Goal: Ask a question: Seek information or help from site administrators or community

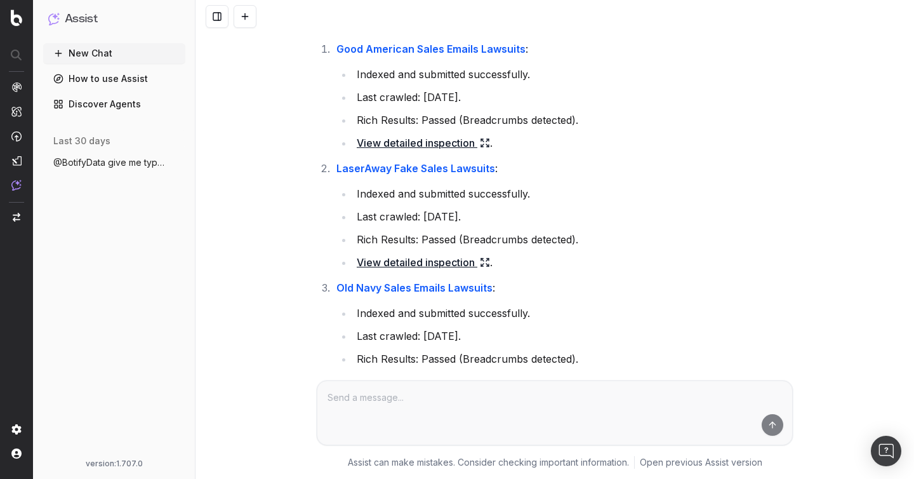
scroll to position [1561, 0]
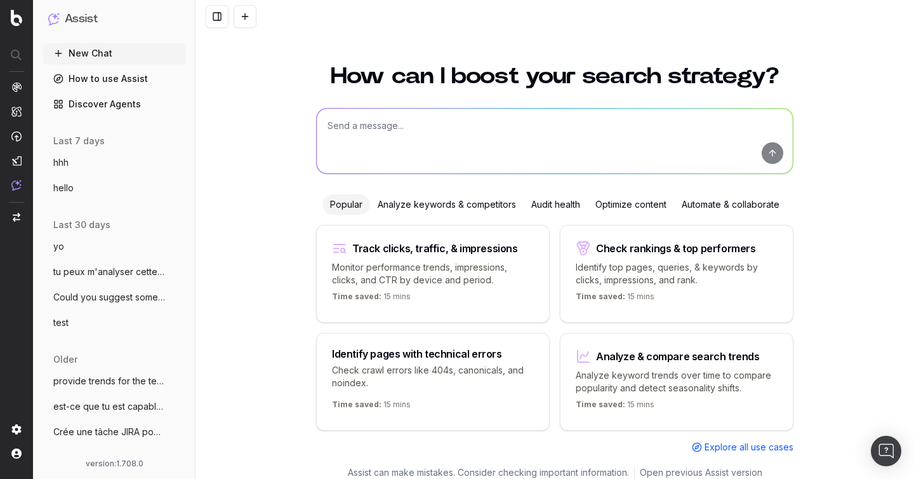
scroll to position [14, 0]
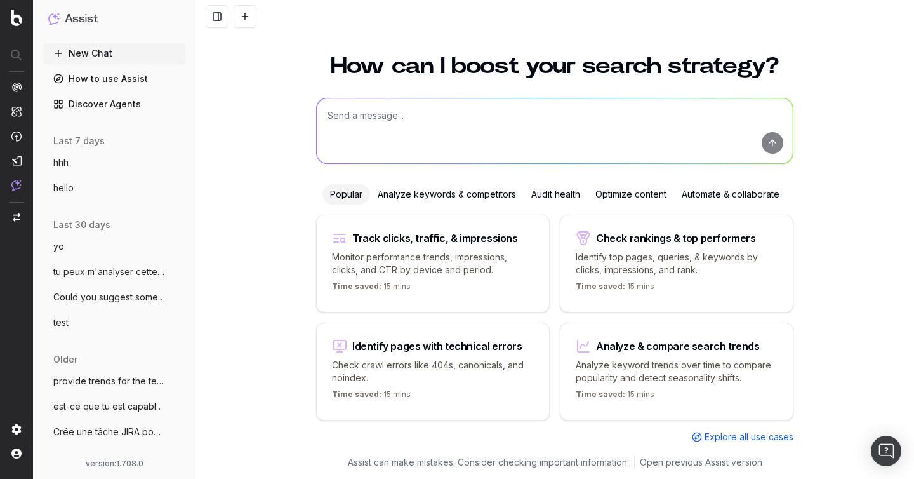
click at [359, 120] on textarea at bounding box center [555, 130] width 476 height 65
click at [370, 128] on textarea at bounding box center [555, 130] width 476 height 65
paste textarea "How do I set up a custom alert in Botify?"
type textarea "How do I set up a custom alert in Botify?"
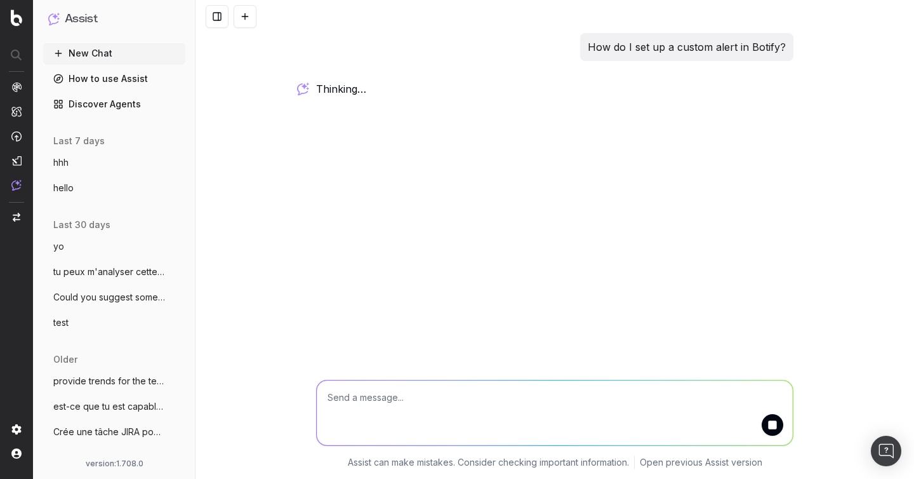
scroll to position [0, 0]
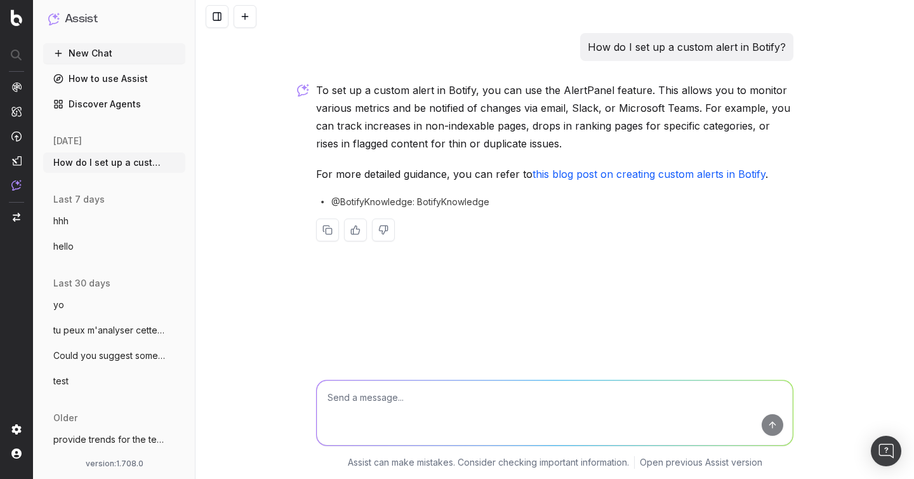
click at [661, 175] on link "this blog post on creating custom alerts in Botify" at bounding box center [649, 174] width 233 height 13
click at [348, 395] on textarea at bounding box center [555, 412] width 476 height 65
type textarea "t"
type textarea "can you give me a step by step very precise ?"
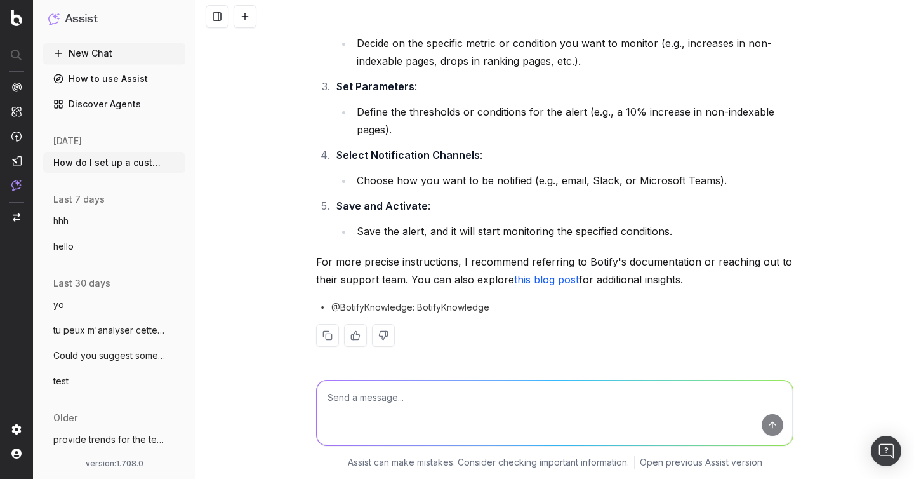
scroll to position [402, 0]
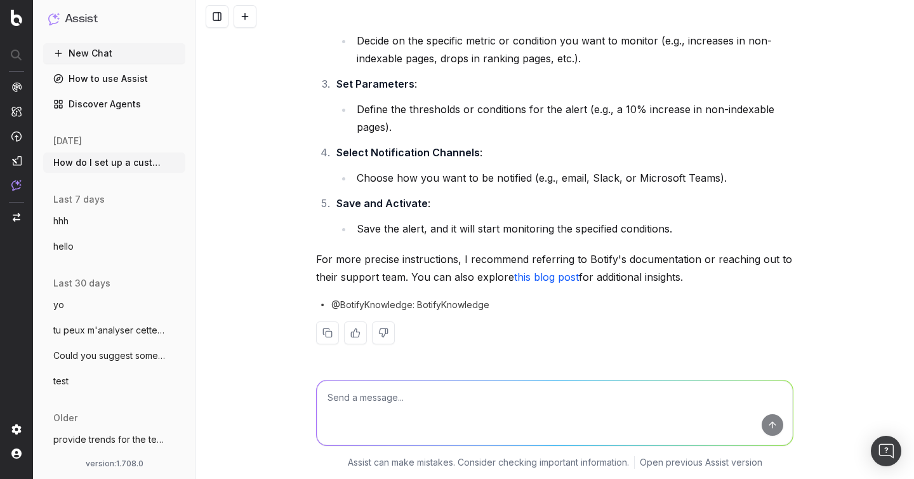
click at [549, 275] on link "this blog post" at bounding box center [546, 276] width 65 height 13
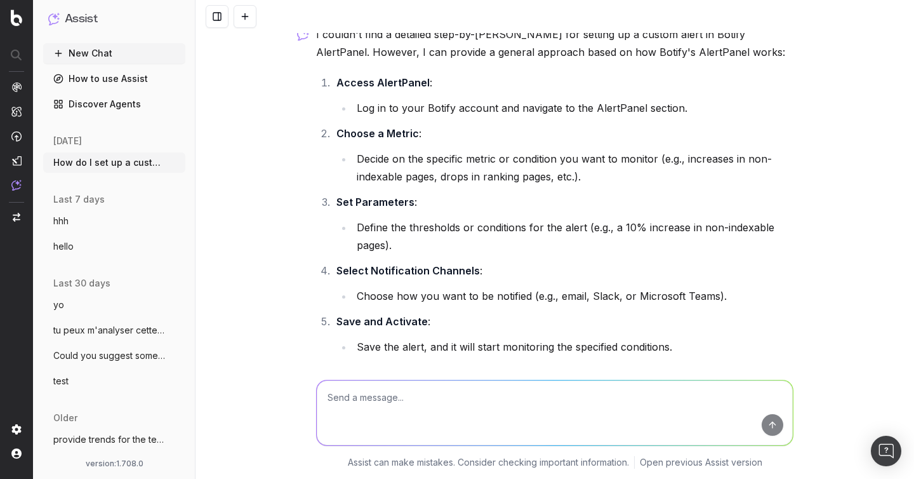
scroll to position [263, 0]
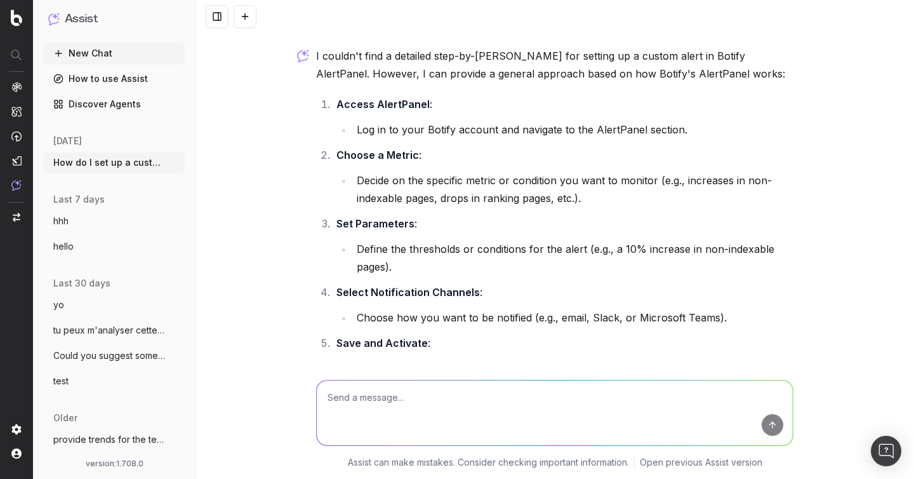
click at [424, 388] on textarea at bounding box center [555, 412] width 476 height 65
type textarea "can you tell me where to clic at each step ?"
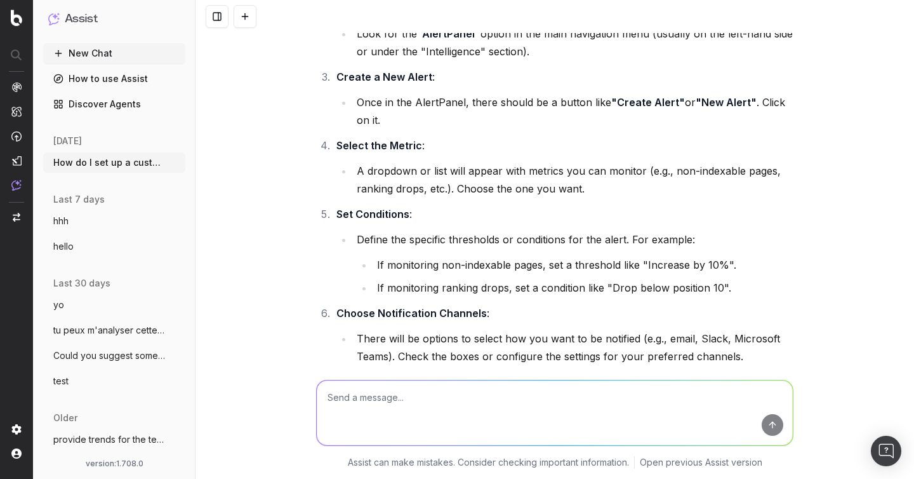
scroll to position [908, 0]
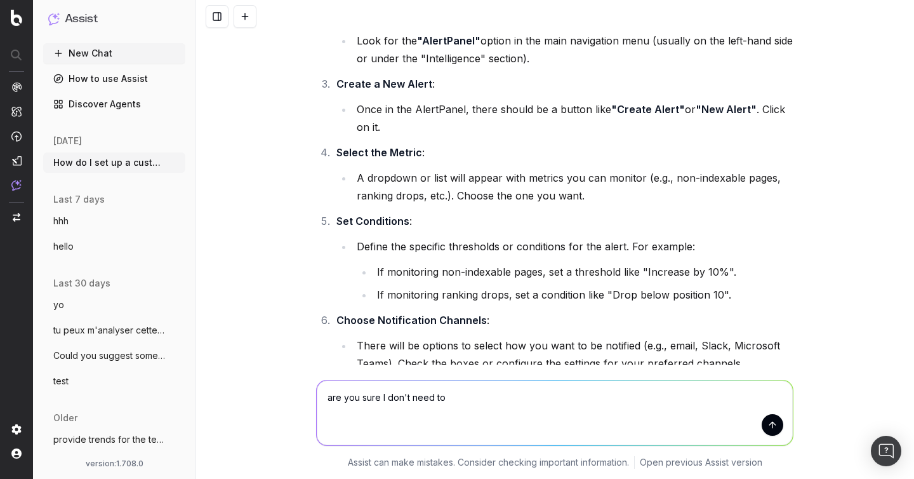
type textarea "are you sure I don't need to"
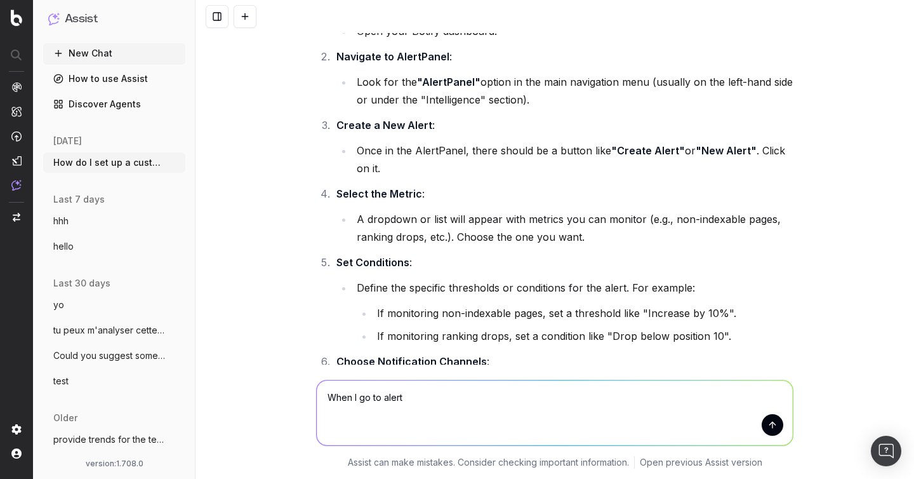
scroll to position [865, 0]
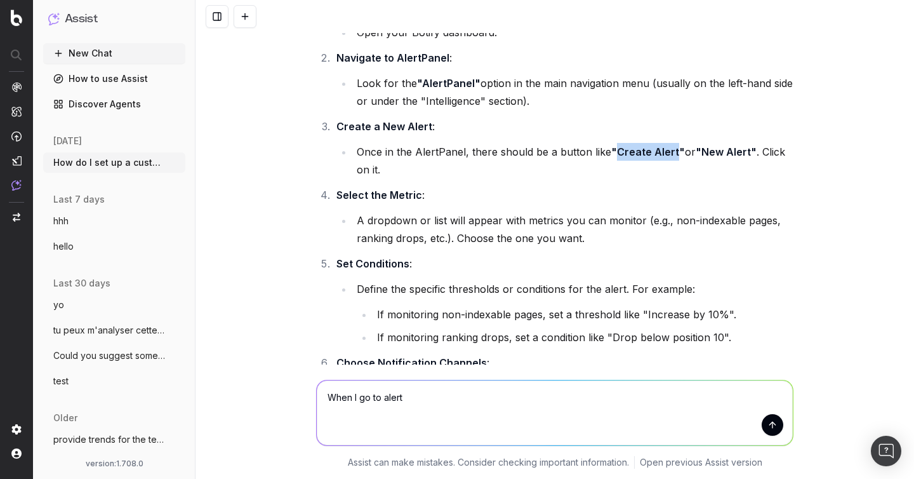
drag, startPoint x: 675, startPoint y: 152, endPoint x: 613, endPoint y: 152, distance: 61.6
click at [613, 152] on strong ""Create Alert"" at bounding box center [648, 151] width 74 height 13
copy strong "Create Alert"
drag, startPoint x: 434, startPoint y: 400, endPoint x: 360, endPoint y: 401, distance: 73.6
click at [360, 401] on textarea "When I go to alert" at bounding box center [555, 412] width 476 height 65
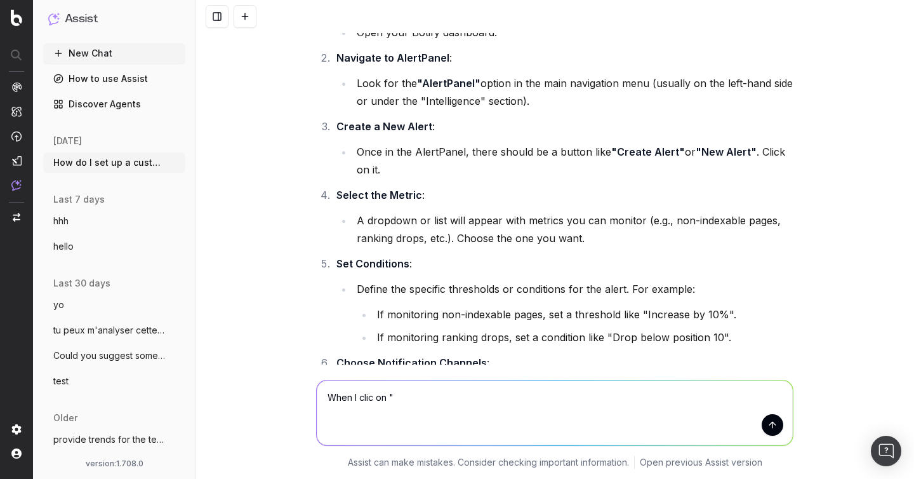
paste textarea "Create Alert"
click at [611, 401] on textarea "When I clic on "Create Alert", I have a pop-up who ask me to go to siteCrawler" at bounding box center [555, 412] width 476 height 65
type textarea "When I clic on "Create Alert", I have a pop-up who ask me to go to SiteCrawler"
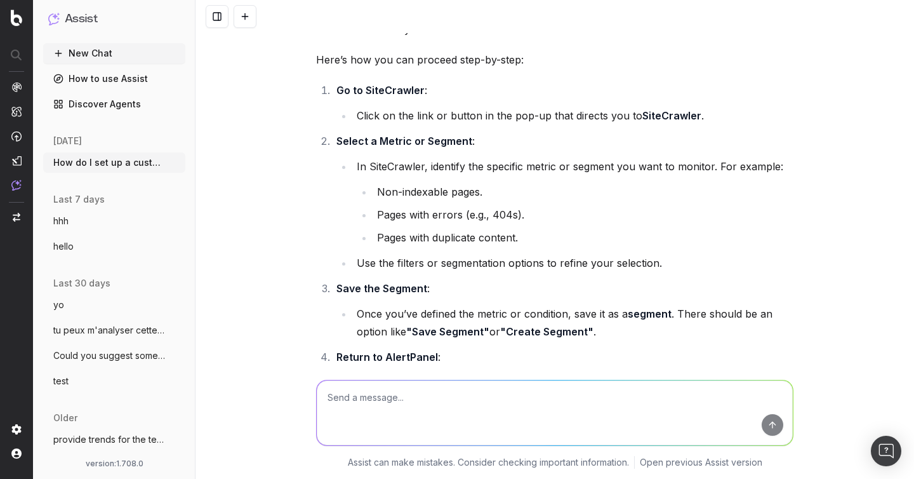
scroll to position [1519, 0]
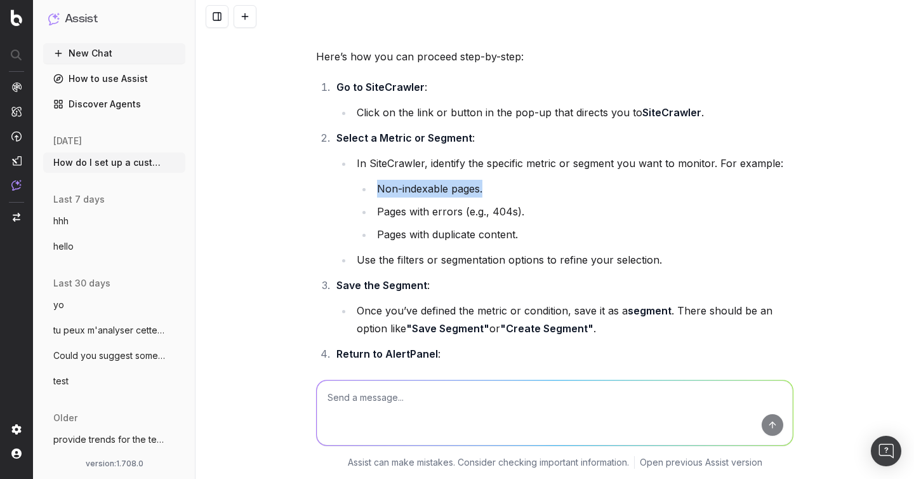
drag, startPoint x: 488, startPoint y: 167, endPoint x: 369, endPoint y: 162, distance: 118.8
click at [369, 180] on ul "Non-indexable pages. Pages with errors (e.g., 404s). Pages with duplicate conte…" at bounding box center [575, 211] width 437 height 63
click at [482, 180] on li "Non-indexable pages." at bounding box center [583, 189] width 420 height 18
drag, startPoint x: 461, startPoint y: 194, endPoint x: 434, endPoint y: 194, distance: 26.7
click at [434, 202] on li "Pages with errors (e.g., 404s)." at bounding box center [583, 211] width 420 height 18
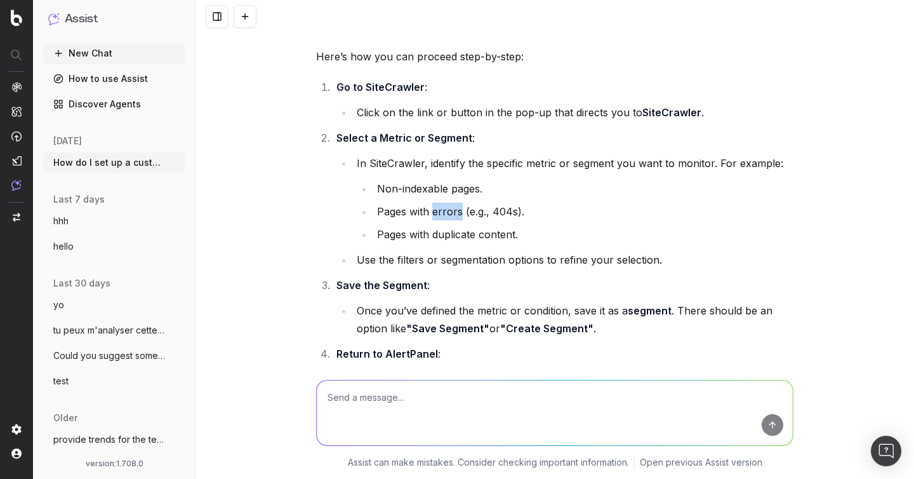
copy li "errors"
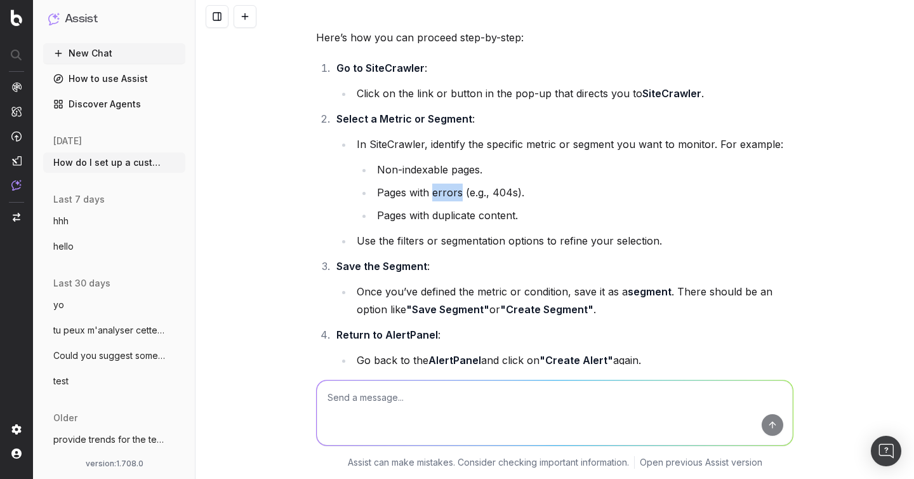
scroll to position [1563, 0]
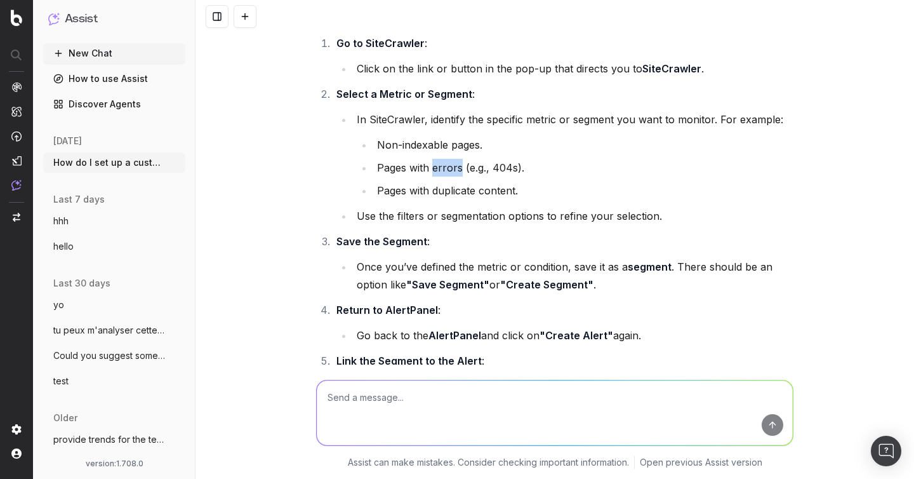
click at [488, 207] on li "Use the filters or segmentation options to refine your selection." at bounding box center [573, 216] width 441 height 18
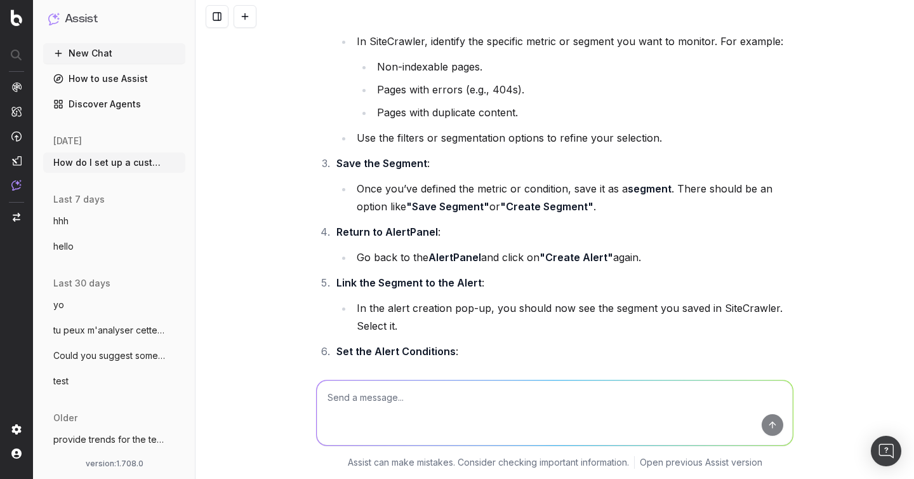
scroll to position [1647, 0]
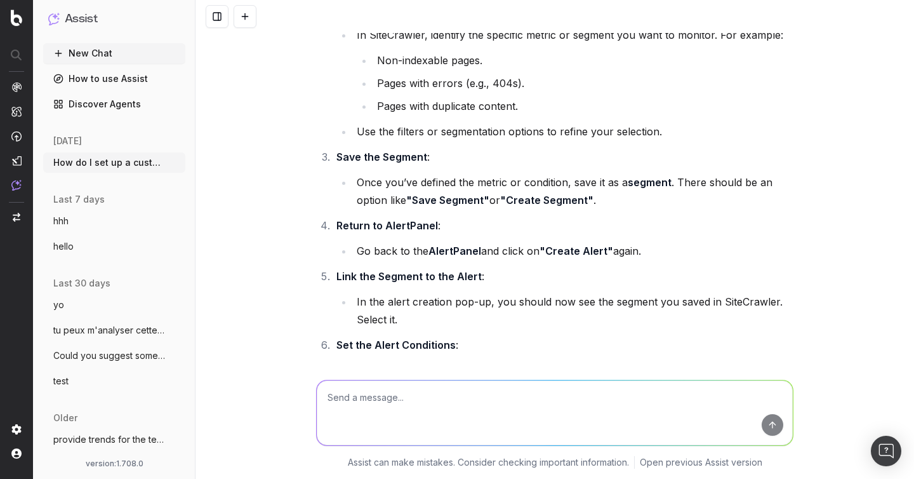
click at [378, 404] on textarea at bounding box center [555, 412] width 476 height 65
click at [342, 270] on strong "Link the Segment to the Alert" at bounding box center [408, 276] width 145 height 13
click at [128, 53] on button "New Chat" at bounding box center [114, 53] width 142 height 20
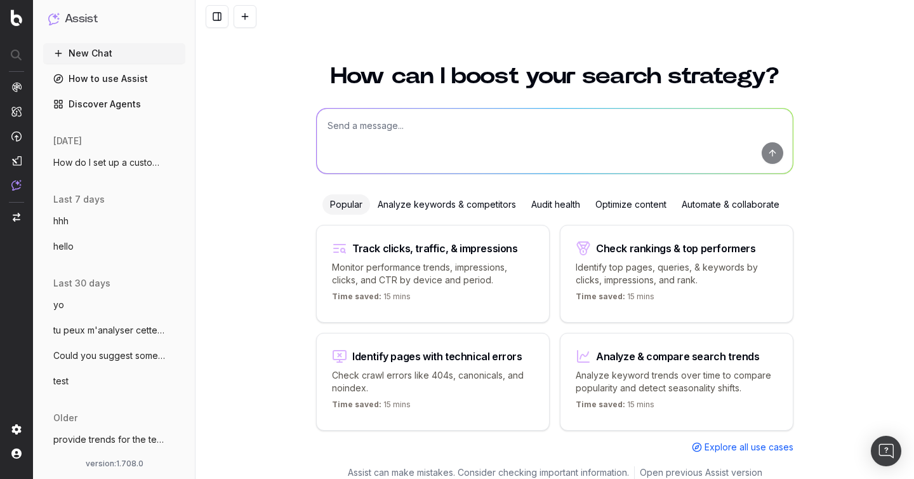
click at [338, 125] on textarea at bounding box center [555, 141] width 476 height 65
paste textarea "How can Botify help me set up my sitemaps?"
type textarea "How can Botify help me set up my sitemaps?"
click at [776, 156] on button "submit" at bounding box center [773, 153] width 22 height 22
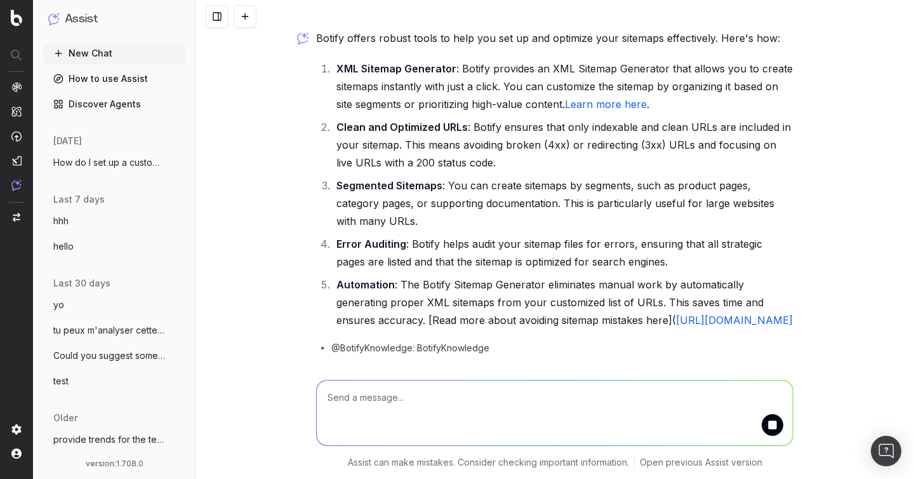
scroll to position [37, 0]
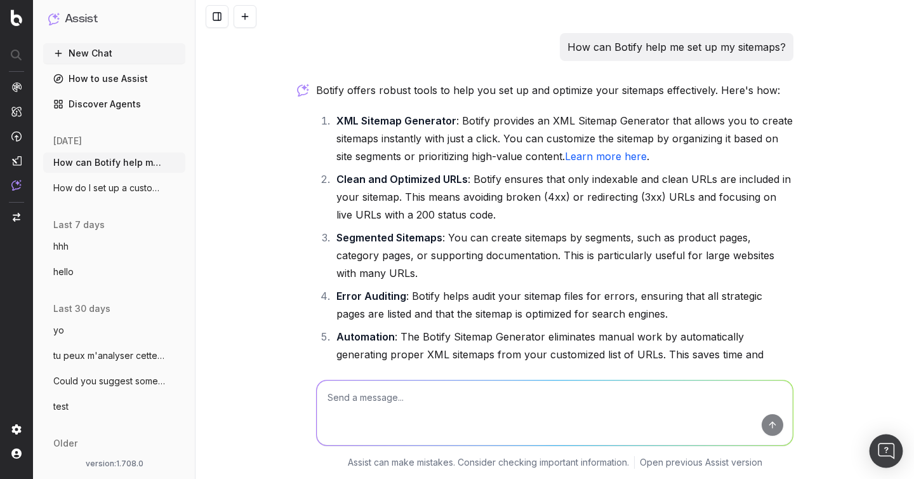
click at [884, 454] on img "Open Intercom Messenger" at bounding box center [886, 450] width 17 height 17
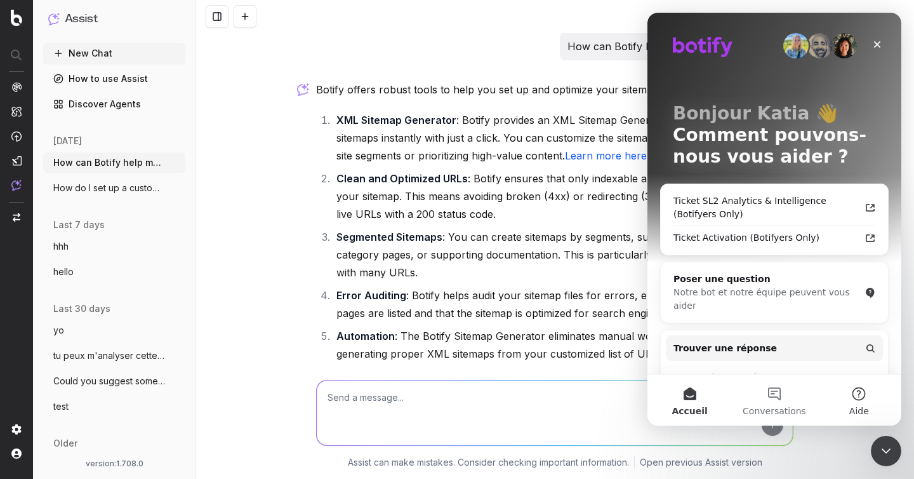
click at [861, 404] on button "Aide" at bounding box center [859, 400] width 84 height 51
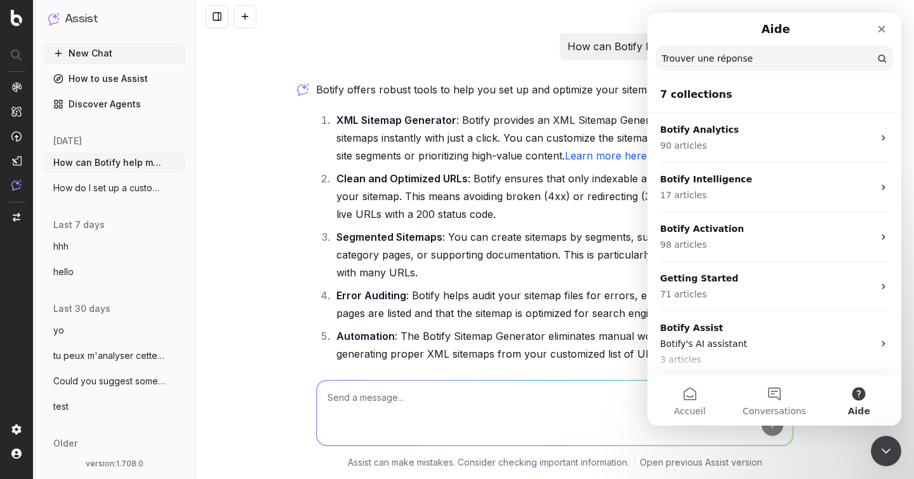
click at [723, 62] on input "Trouver une réponse" at bounding box center [774, 58] width 237 height 25
type input "custom alert"
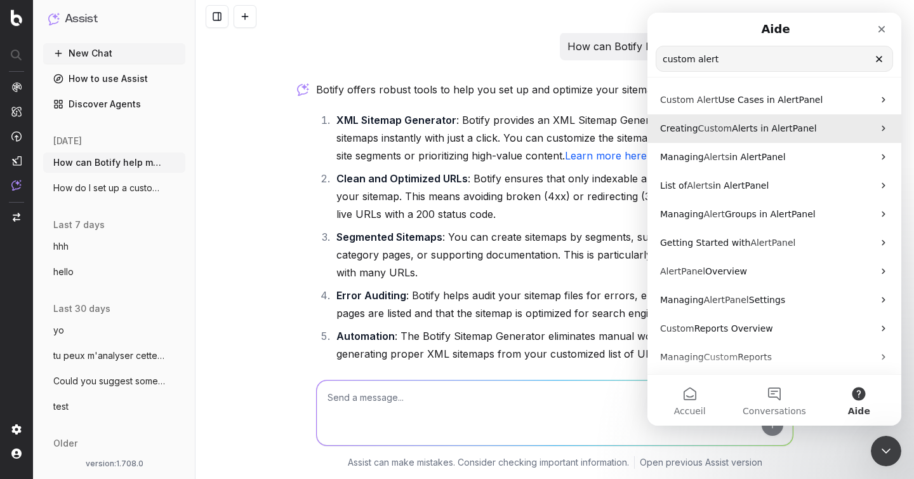
click at [767, 122] on p "Creating Custom Alerts in AlertPanel" at bounding box center [766, 128] width 213 height 13
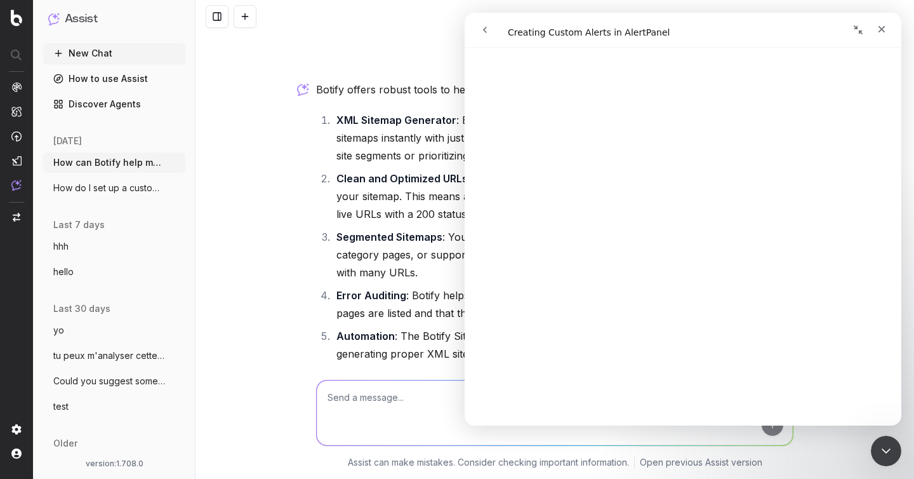
scroll to position [844, 0]
click at [414, 238] on strong "Segmented Sitemaps" at bounding box center [389, 236] width 106 height 13
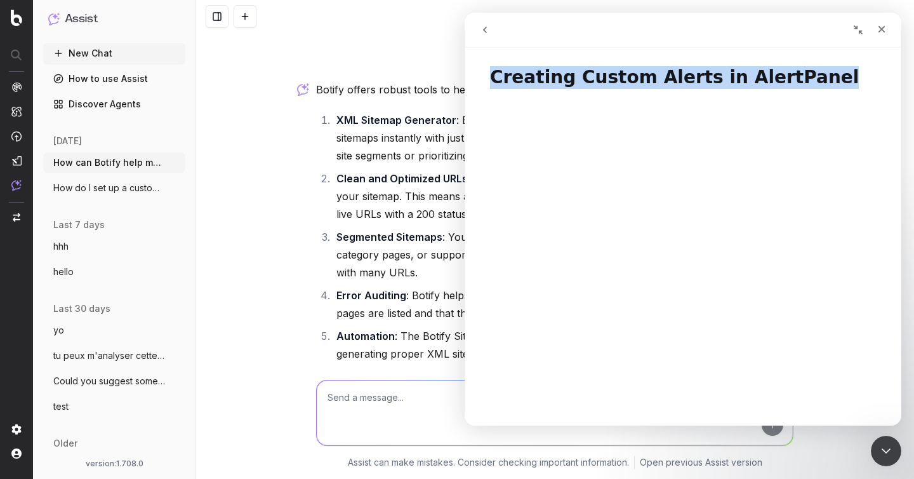
drag, startPoint x: 798, startPoint y: 84, endPoint x: 491, endPoint y: 80, distance: 306.6
click at [491, 80] on h1 "Creating Custom Alerts in AlertPanel" at bounding box center [683, 72] width 437 height 38
copy h1 "Creating Custom Alerts in AlertPanel"
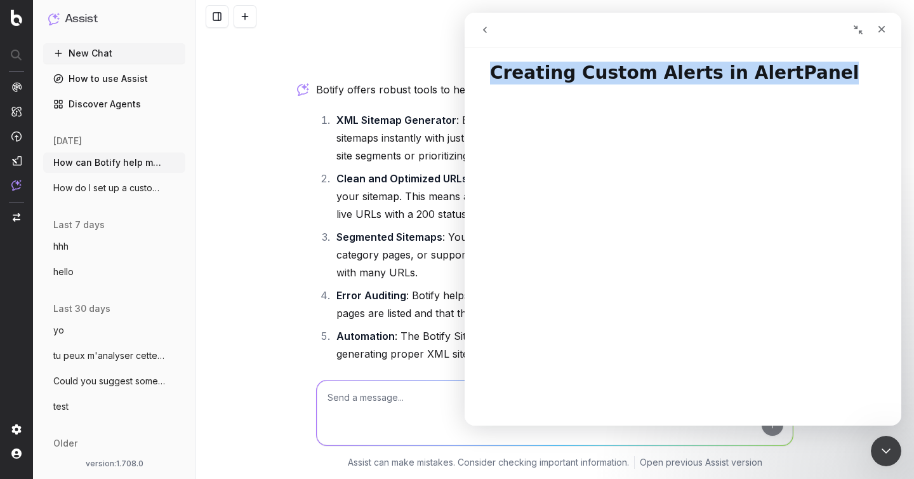
scroll to position [3, 0]
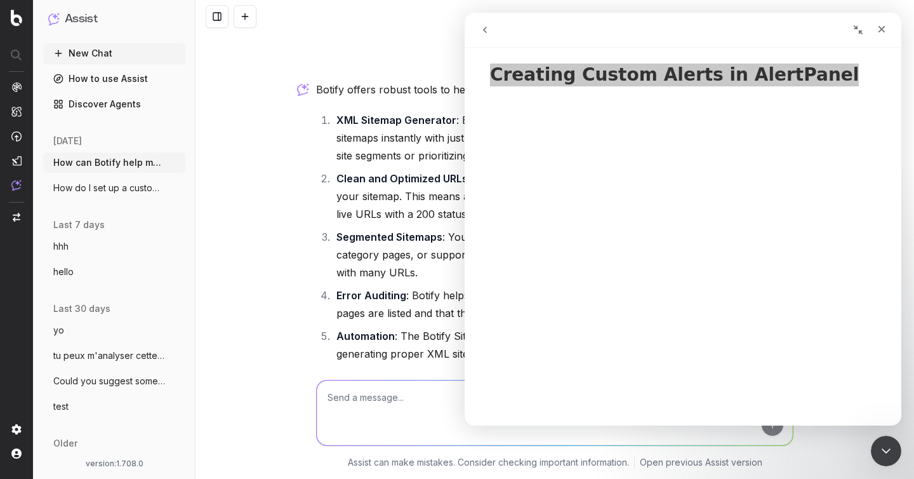
click at [432, 147] on li "XML Sitemap Generator : Botify provides an XML Sitemap Generator that allows yo…" at bounding box center [563, 137] width 461 height 53
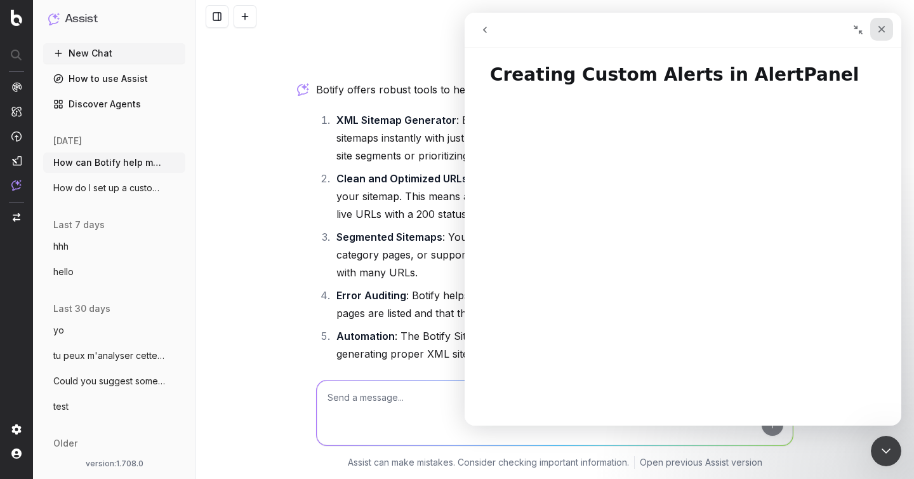
click at [877, 29] on icon "Fermer" at bounding box center [882, 29] width 10 height 10
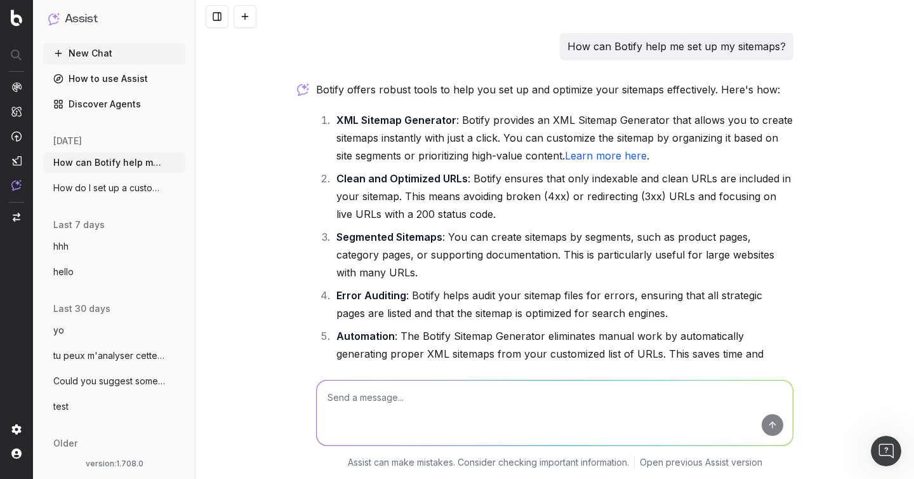
scroll to position [0, 0]
click at [110, 196] on button "How do I set up a custom alert in Botify" at bounding box center [114, 188] width 142 height 20
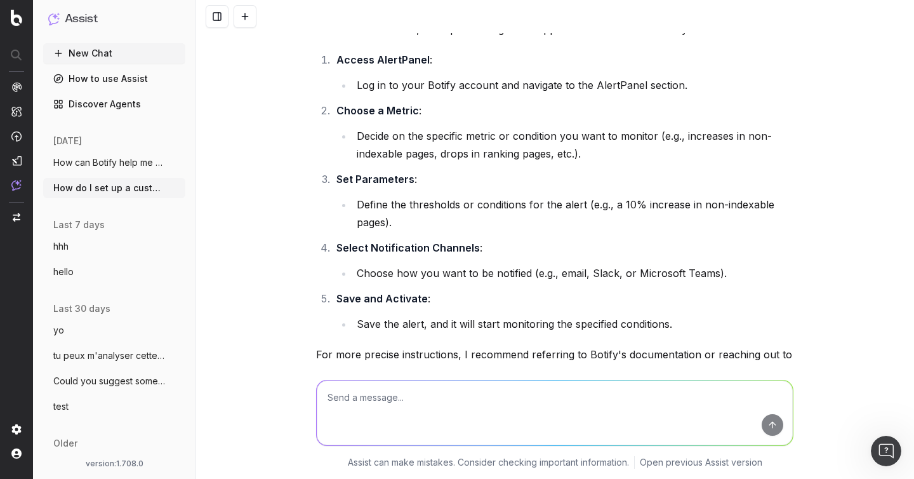
scroll to position [305, 0]
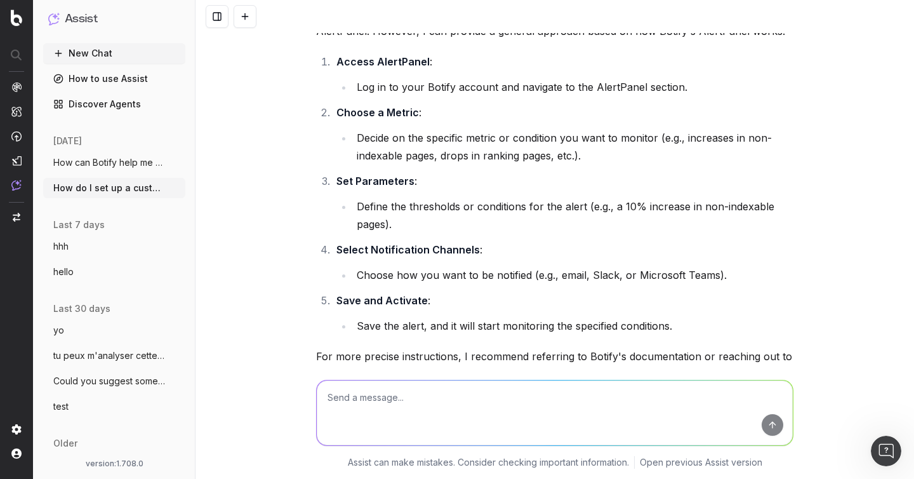
click at [487, 128] on li "Choose a Metric : Decide on the specific metric or condition you want to monito…" at bounding box center [563, 133] width 461 height 61
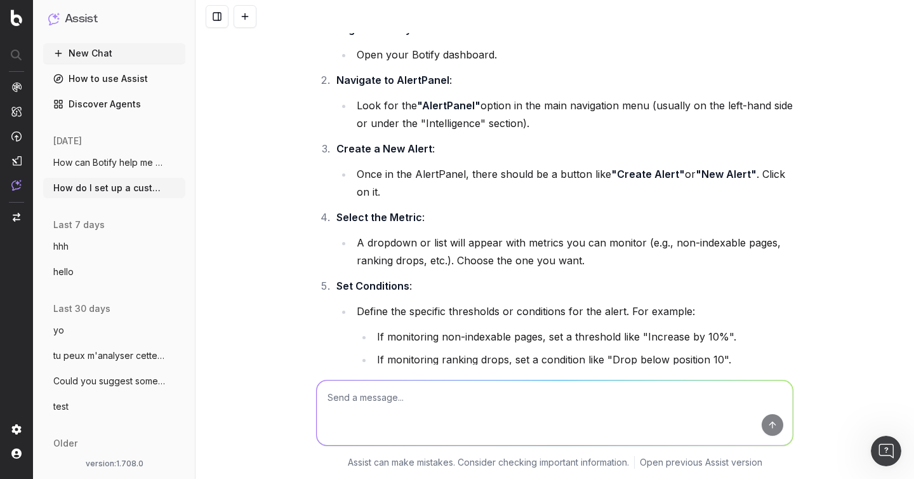
scroll to position [856, 0]
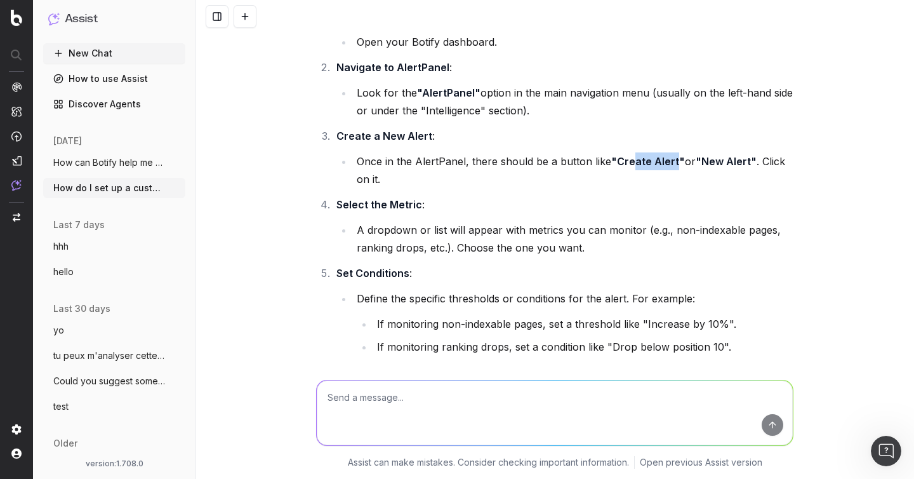
drag, startPoint x: 675, startPoint y: 157, endPoint x: 630, endPoint y: 157, distance: 45.7
click at [630, 157] on strong ""Create Alert"" at bounding box center [648, 161] width 74 height 13
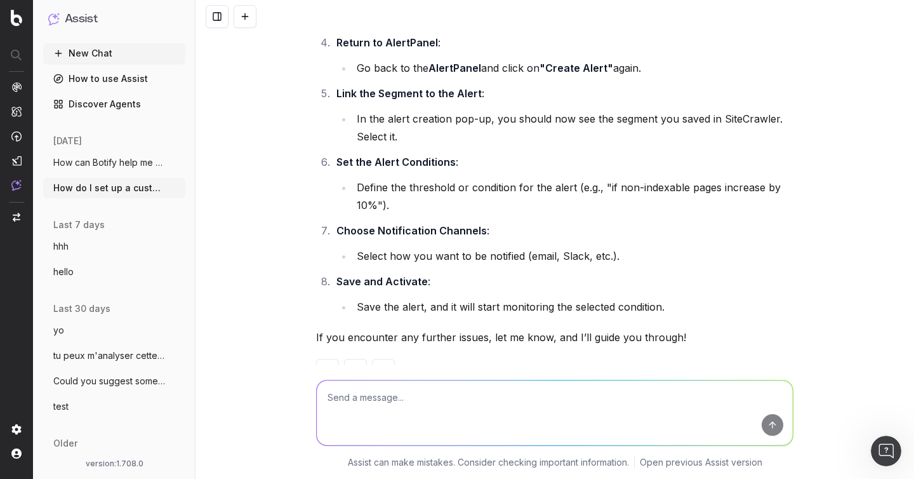
scroll to position [1850, 0]
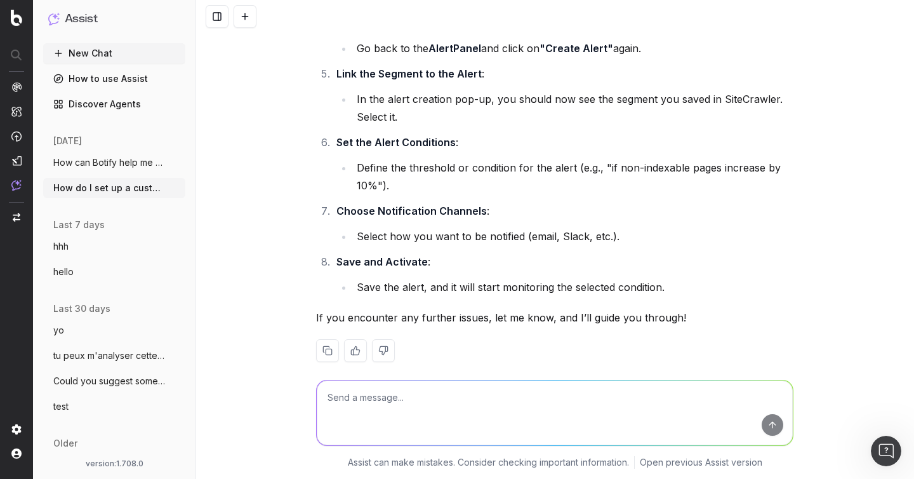
click at [93, 160] on span "How can Botify help me set up my sitemap" at bounding box center [109, 162] width 112 height 13
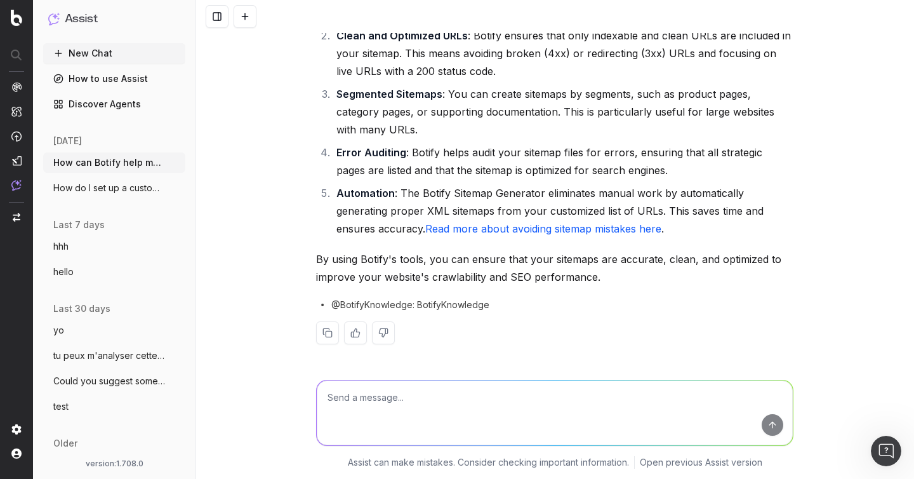
scroll to position [143, 0]
click at [881, 442] on icon "Ouvrir le Messenger Intercom" at bounding box center [884, 449] width 21 height 21
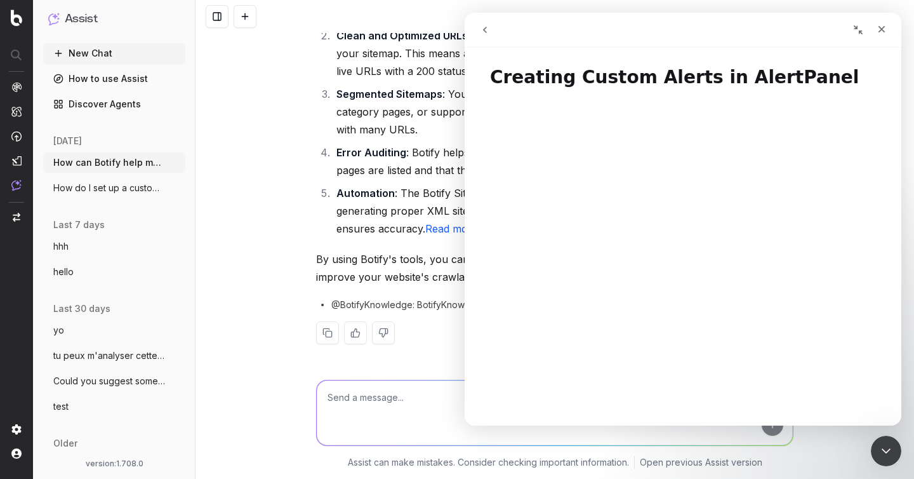
click at [487, 30] on icon "go back" at bounding box center [485, 30] width 10 height 10
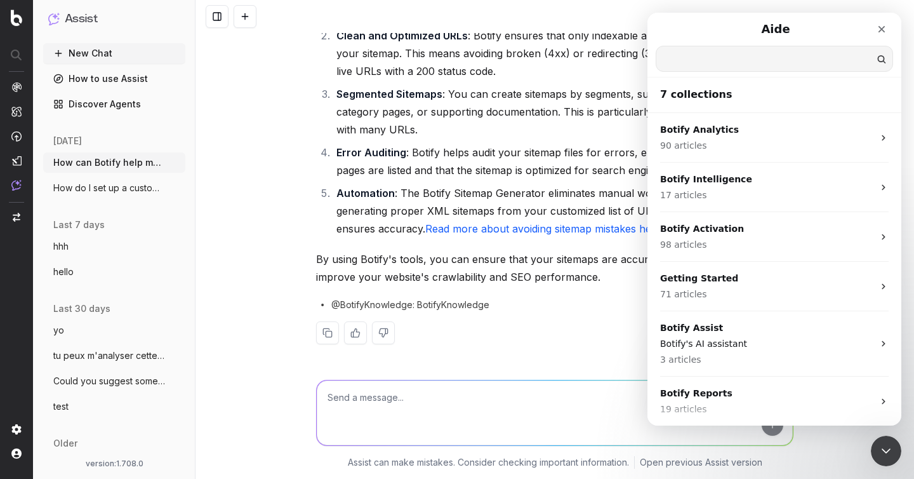
click at [748, 62] on input "Trouver une réponse" at bounding box center [774, 58] width 236 height 25
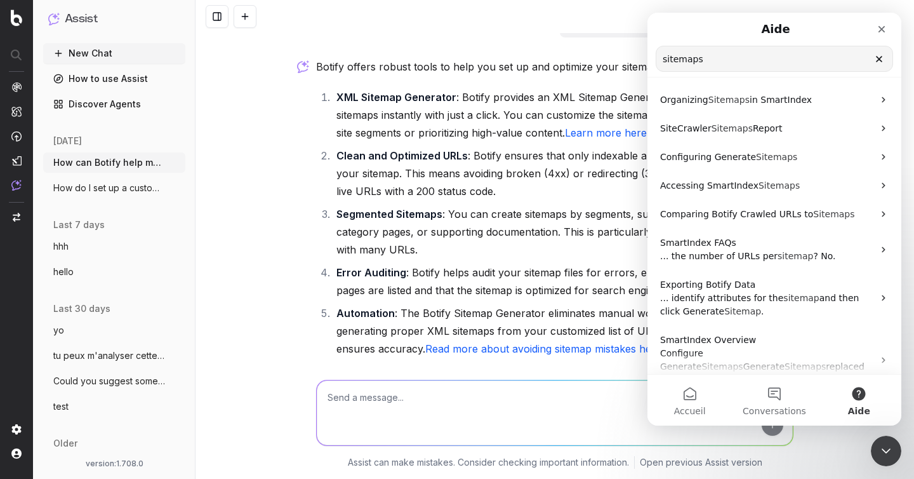
scroll to position [28, 0]
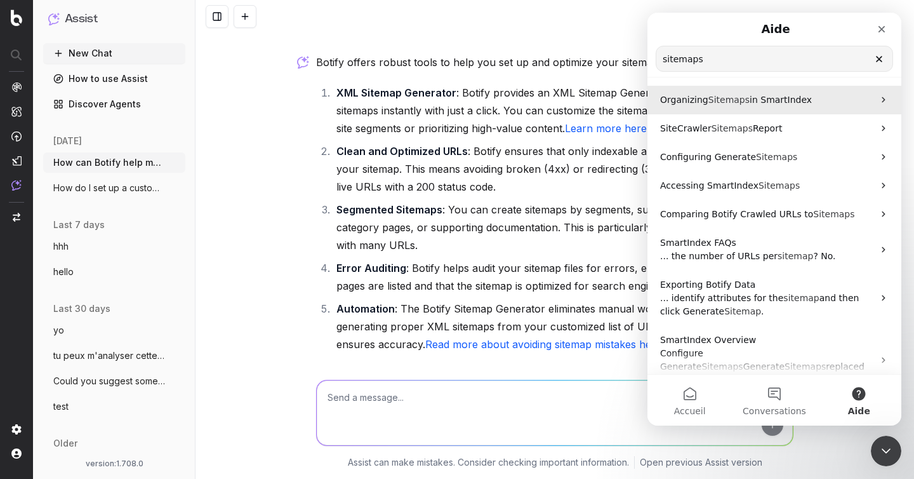
type input "sitemaps"
click at [775, 105] on p "Organizing Sitemaps in SmartIndex" at bounding box center [766, 99] width 213 height 13
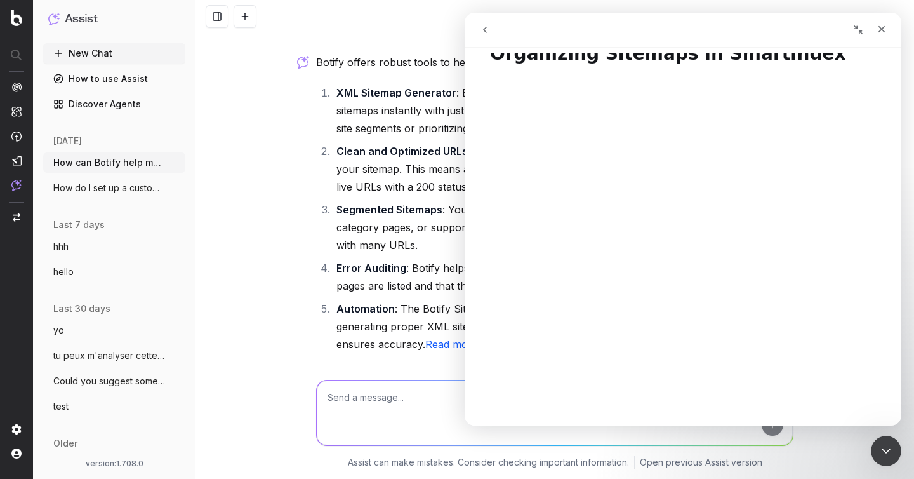
scroll to position [25, 0]
drag, startPoint x: 880, startPoint y: 27, endPoint x: 1246, endPoint y: 70, distance: 368.8
click at [880, 27] on icon "Fermer" at bounding box center [881, 29] width 7 height 7
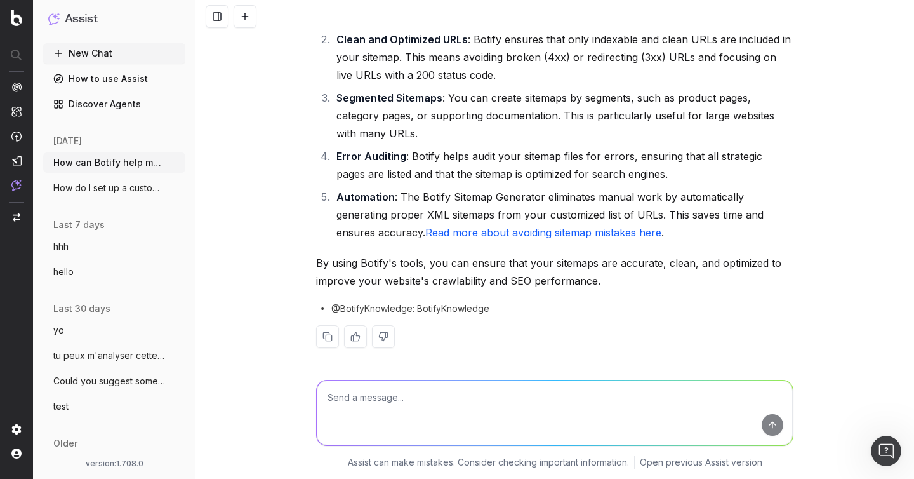
scroll to position [143, 0]
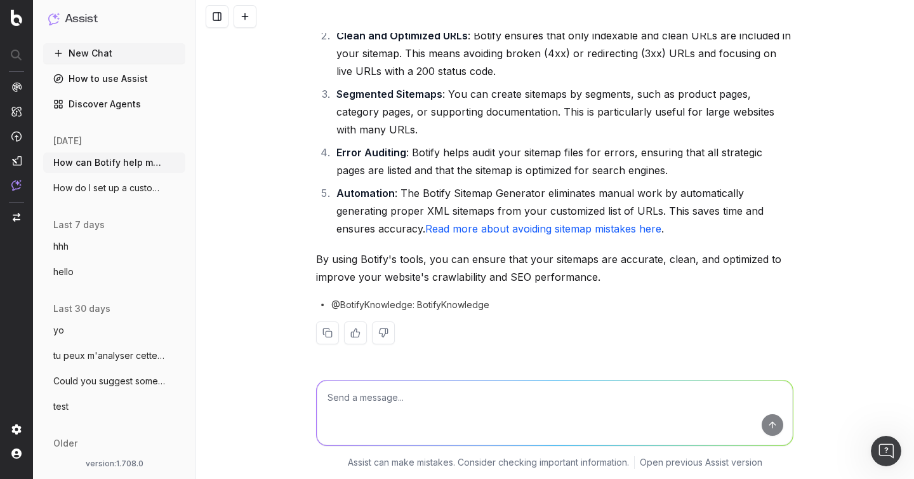
click at [479, 416] on textarea at bounding box center [555, 412] width 476 height 65
paste textarea "Can you give me a concrete example of what I should do if I want to optimize my…"
type textarea "Can you give me a concrete example of what I should do if I want to optimize my…"
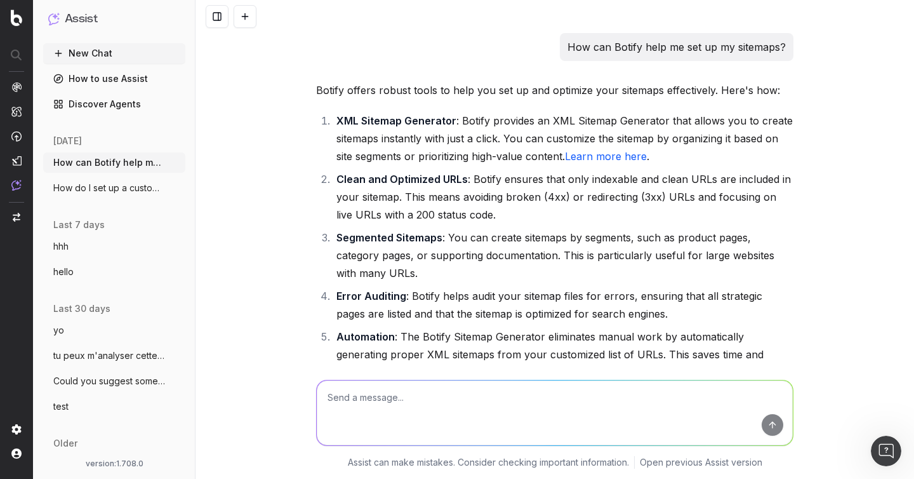
click at [103, 50] on button "New Chat" at bounding box center [114, 53] width 142 height 20
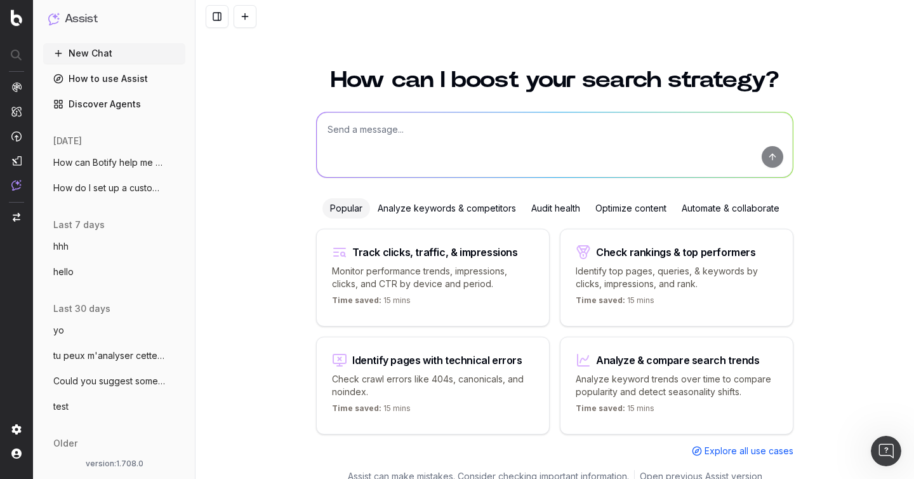
click at [392, 142] on textarea at bounding box center [555, 144] width 476 height 65
paste textarea "Where in Botify can I find a chart on content size?"
type textarea "Where in Botify can I find a chart on content size?"
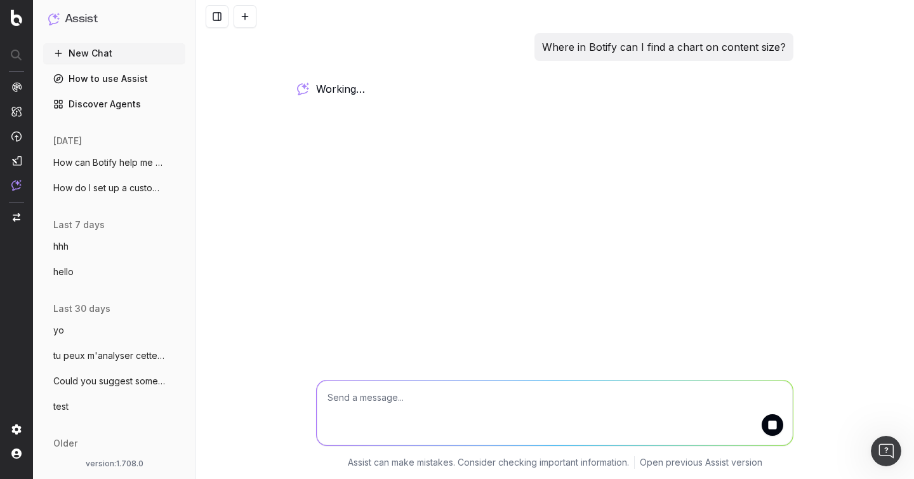
click at [104, 186] on span "How do I set up a custom alert in Botify" at bounding box center [109, 188] width 112 height 13
click at [98, 160] on span "How can Botify help me set up my sitemap" at bounding box center [109, 162] width 112 height 13
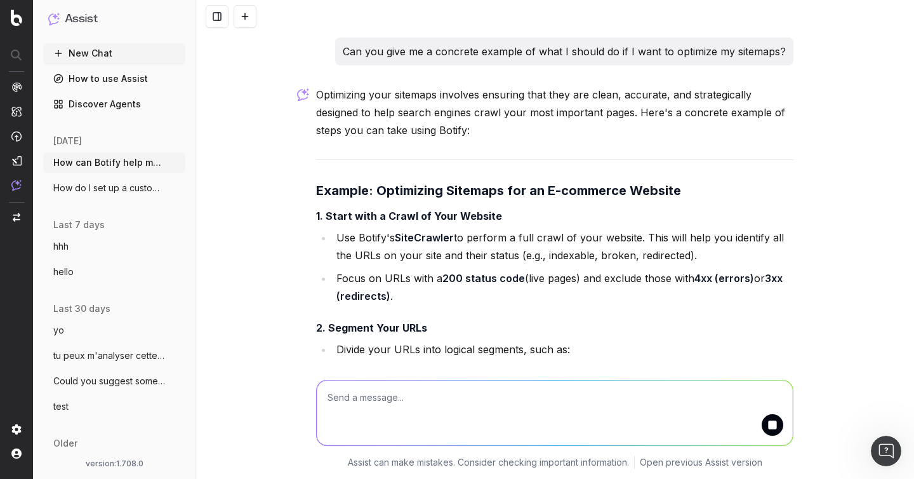
click at [410, 185] on strong "Example: Optimizing Sitemaps for an E-commerce Website" at bounding box center [498, 190] width 365 height 15
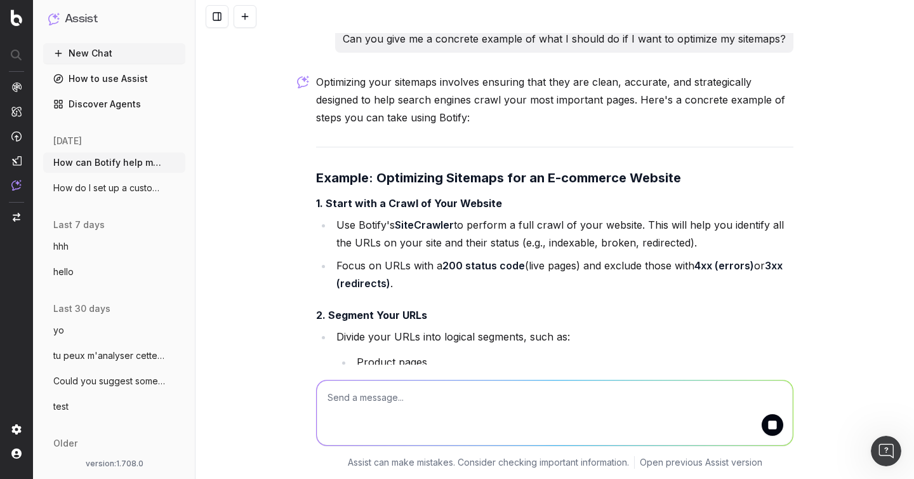
click at [410, 185] on strong "Example: Optimizing Sitemaps for an E-commerce Website" at bounding box center [498, 177] width 365 height 15
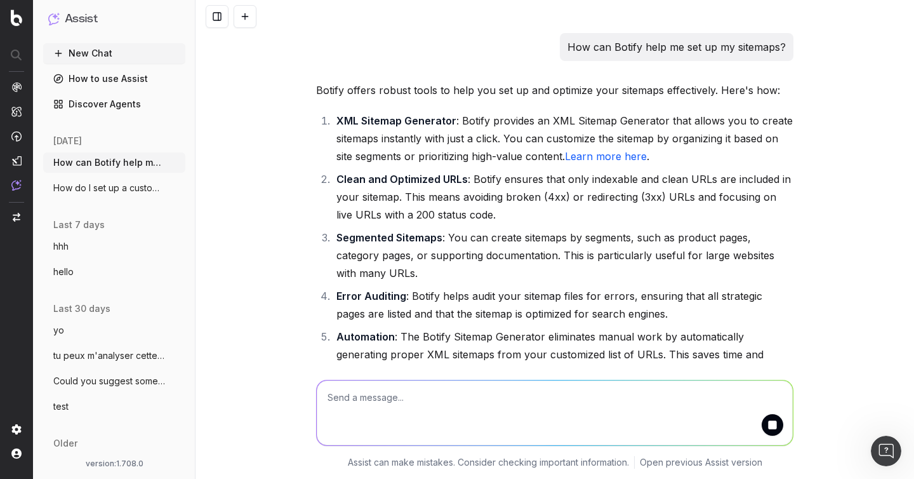
click at [485, 225] on ol "XML Sitemap Generator : Botify provides an XML Sitemap Generator that allows yo…" at bounding box center [554, 246] width 477 height 269
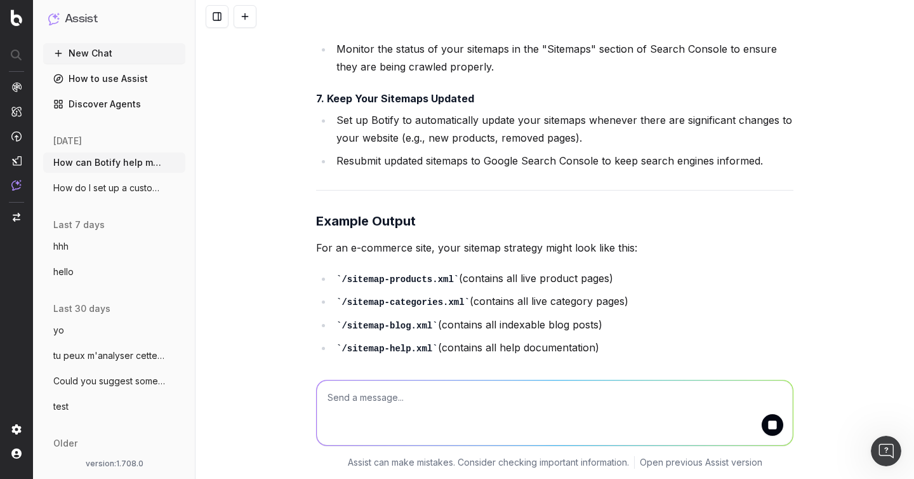
scroll to position [1582, 0]
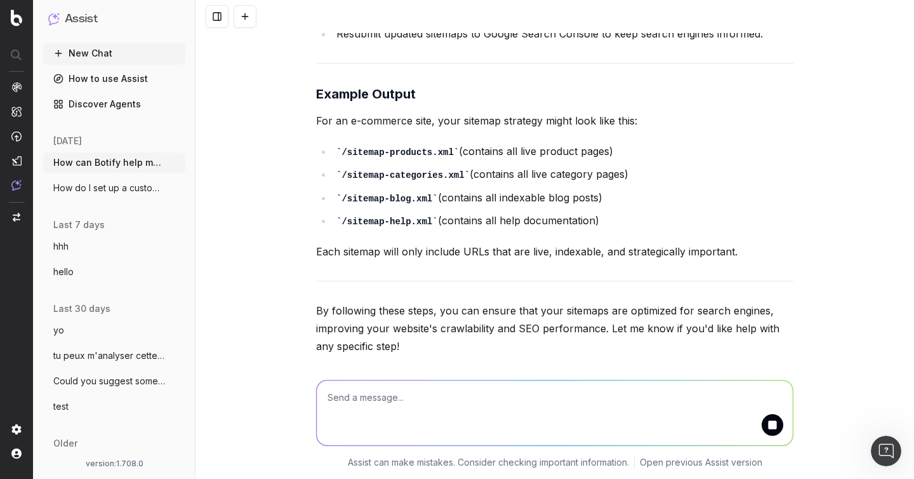
click at [83, 180] on button "How do I set up a custom alert in Botify" at bounding box center [114, 188] width 142 height 20
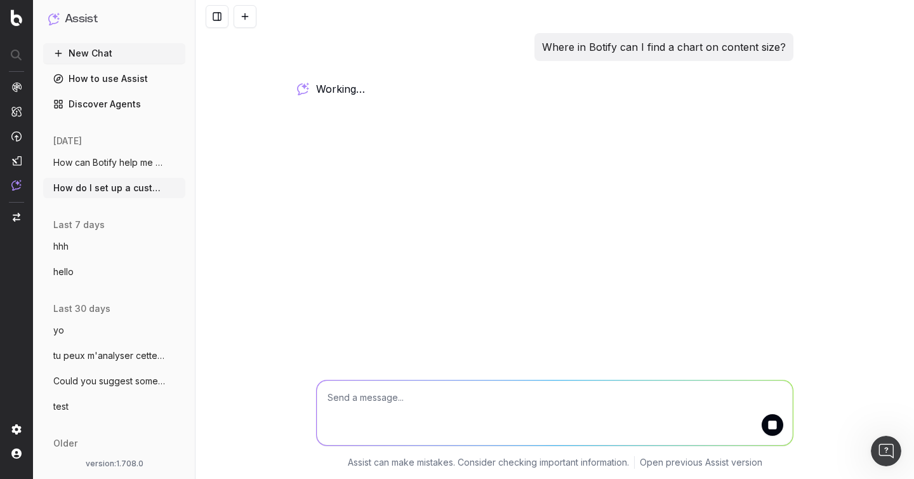
click at [86, 160] on span "How can Botify help me set up my sitemap" at bounding box center [109, 162] width 112 height 13
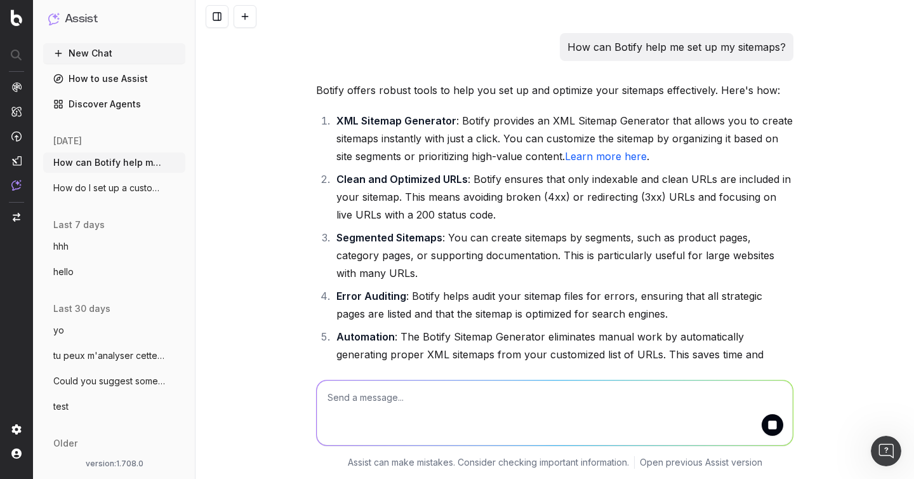
scroll to position [1582, 0]
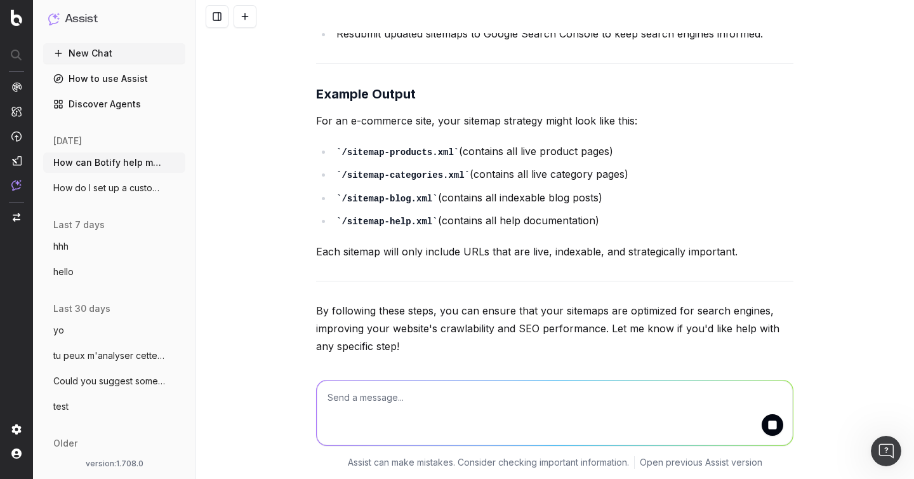
click at [76, 52] on button "New Chat" at bounding box center [114, 53] width 142 height 20
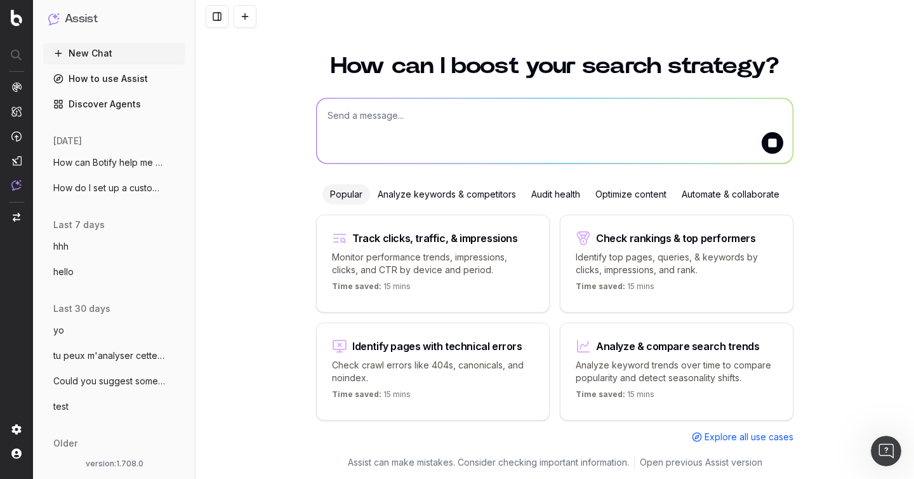
click at [394, 113] on textarea at bounding box center [555, 130] width 476 height 65
paste textarea "https://app.botify.com/uhnd-com/uhnd.com-demo-account/o/assist/c/8moo56lr95tuxxr"
type textarea "https://app.botify.com/uhnd-com/uhnd.com-demo-account/o/assist/c/8moo56lr95tuxxr"
click at [413, 129] on textarea at bounding box center [555, 130] width 476 height 65
paste textarea "Where in Botify can I find a chart on non-indexable URLs?"
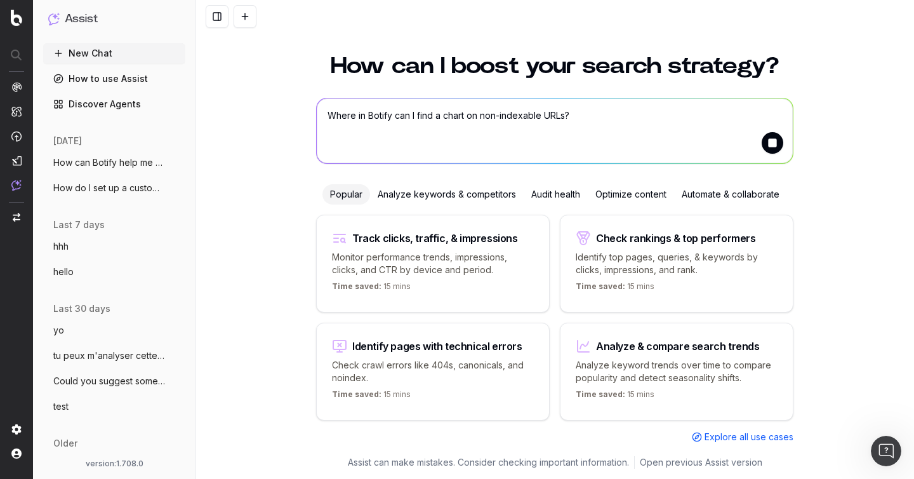
type textarea "Where in Botify can I find a chart on non-indexable URLs?"
click at [771, 147] on button "submit" at bounding box center [773, 143] width 22 height 22
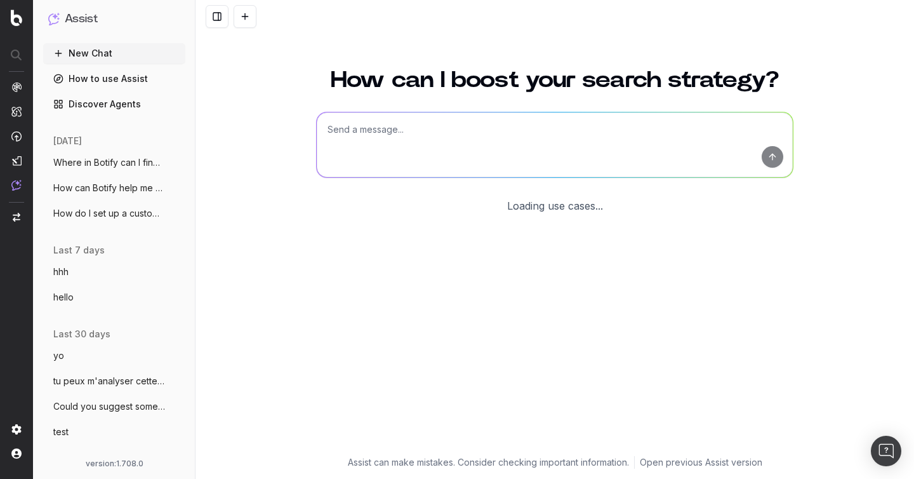
scroll to position [14, 0]
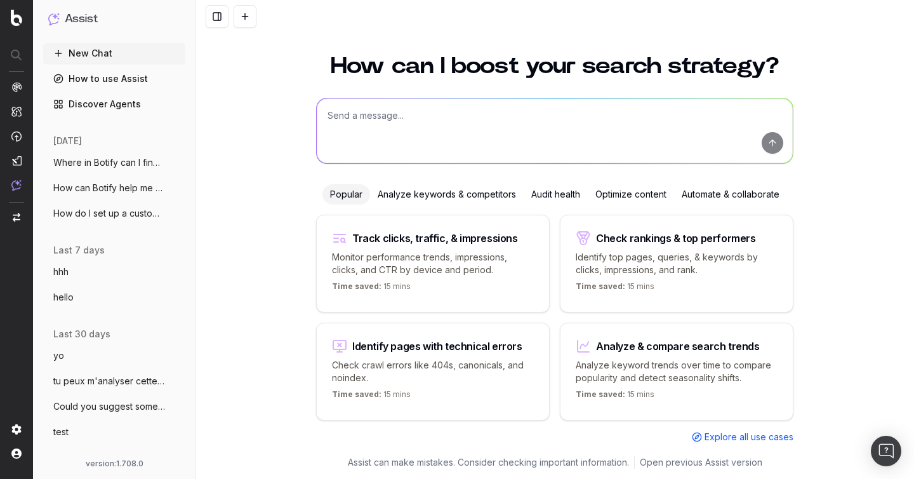
click at [142, 156] on span "Where in Botify can I find a chart on co" at bounding box center [109, 162] width 112 height 13
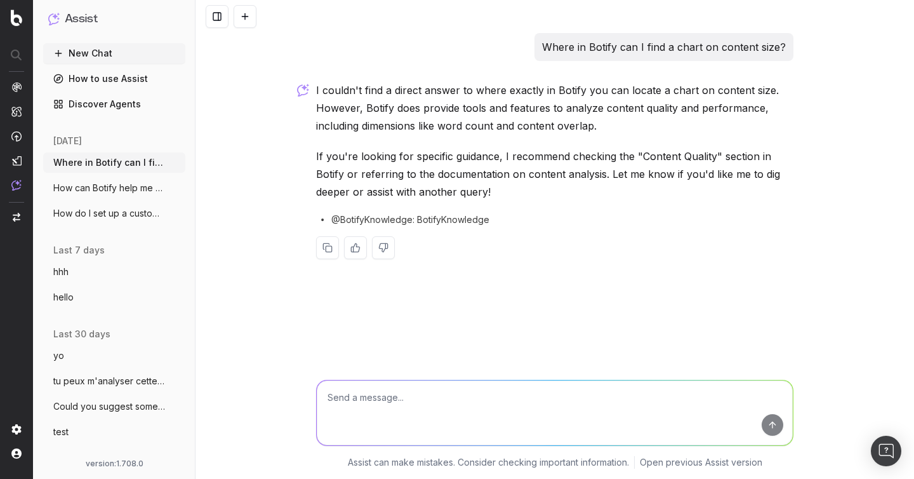
click at [402, 401] on textarea at bounding box center [555, 412] width 476 height 65
paste textarea "Where in Botify can I find a chart on non-indexable URLs?"
type textarea "Where in Botify can I find a chart on non-indexable URLs?"
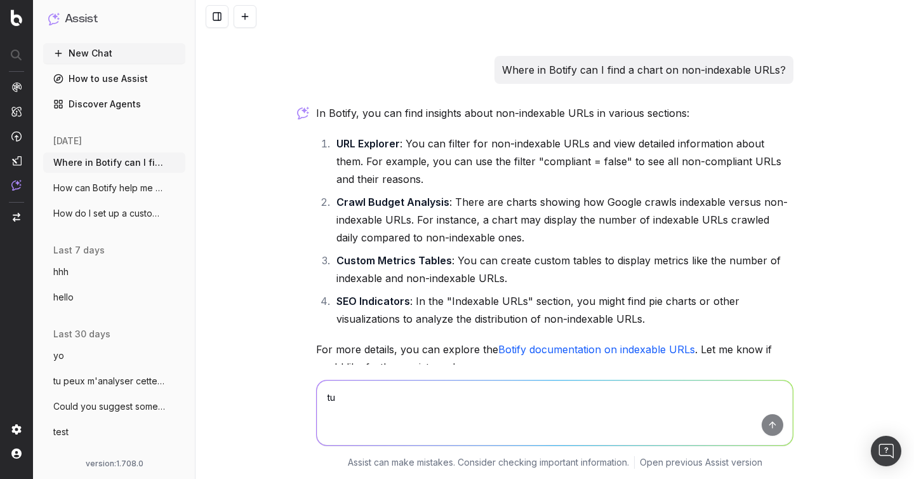
scroll to position [226, 0]
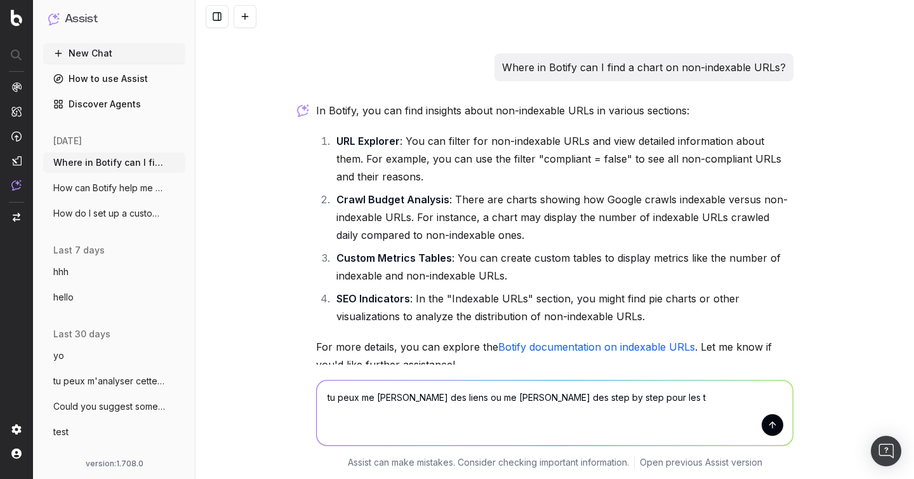
click at [467, 345] on p "For more details, you can explore the Botify documentation on indexable URLs . …" at bounding box center [554, 356] width 477 height 36
click at [654, 400] on textarea "tu peux me donner des liens ou me donner des step by step pour les t" at bounding box center [555, 412] width 476 height 65
paste textarea "Can you give me some links or provide step-by-step instructions on how to find …"
type textarea "Can you give me some links or provide step-by-step instructions on how to find …"
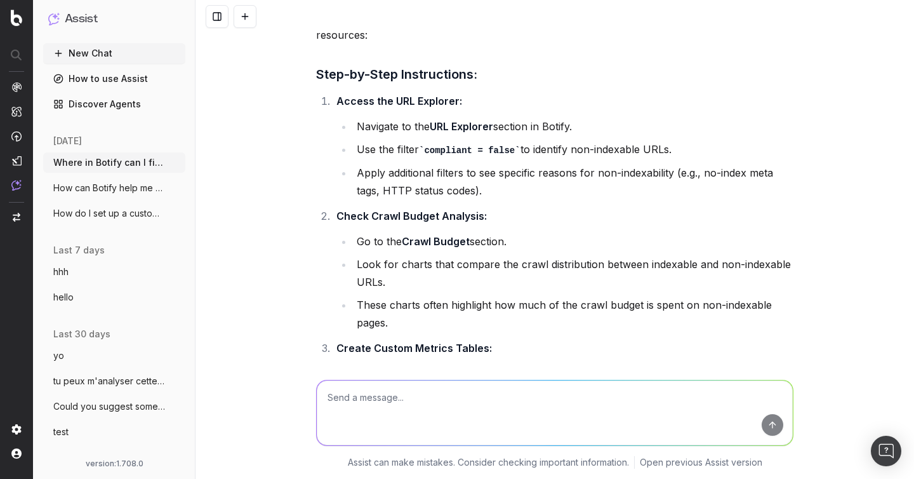
scroll to position [741, 0]
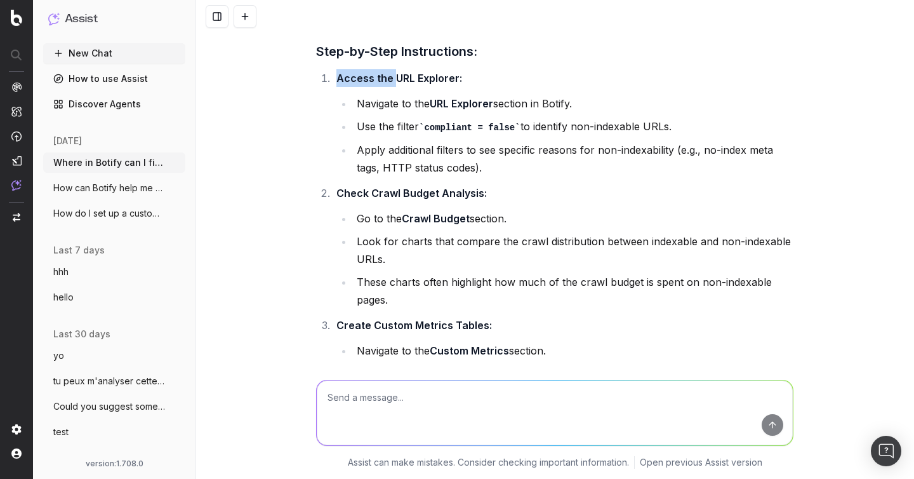
drag, startPoint x: 395, startPoint y: 77, endPoint x: 496, endPoint y: 77, distance: 100.9
click at [496, 77] on li "Access the URL Explorer: Navigate to the URL Explorer section in Botify. Use th…" at bounding box center [563, 122] width 461 height 107
drag, startPoint x: 457, startPoint y: 78, endPoint x: 394, endPoint y: 79, distance: 62.9
click at [394, 79] on strong "Access the URL Explorer:" at bounding box center [399, 78] width 126 height 13
copy strong "URL Explorer"
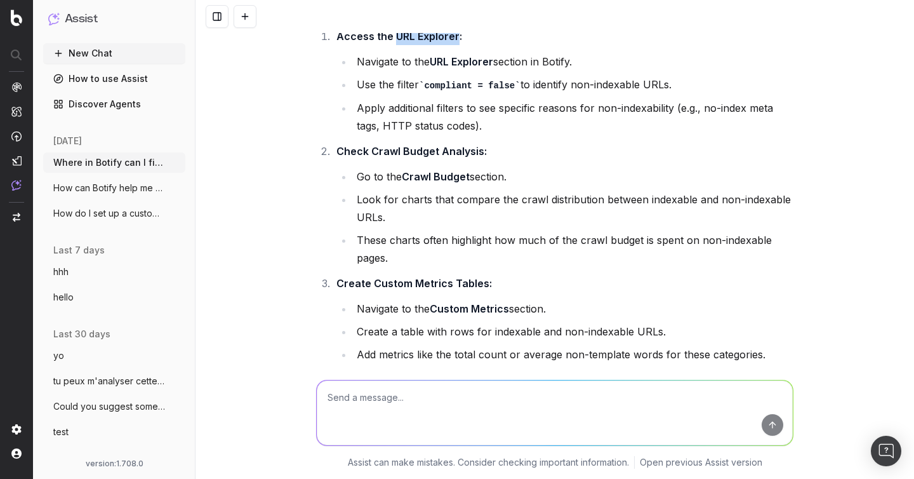
scroll to position [785, 0]
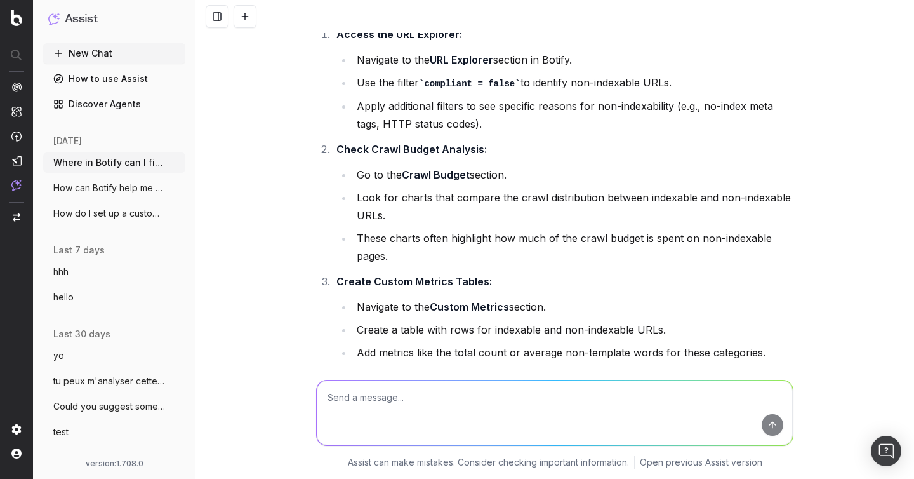
click at [437, 398] on textarea at bounding box center [555, 412] width 476 height 65
click at [519, 406] on textarea at bounding box center [555, 412] width 476 height 65
paste textarea "Can you really explain the steps to me in detail, including how to get there an…"
type textarea "Can you really explain the steps to me in detail, including how to get there an…"
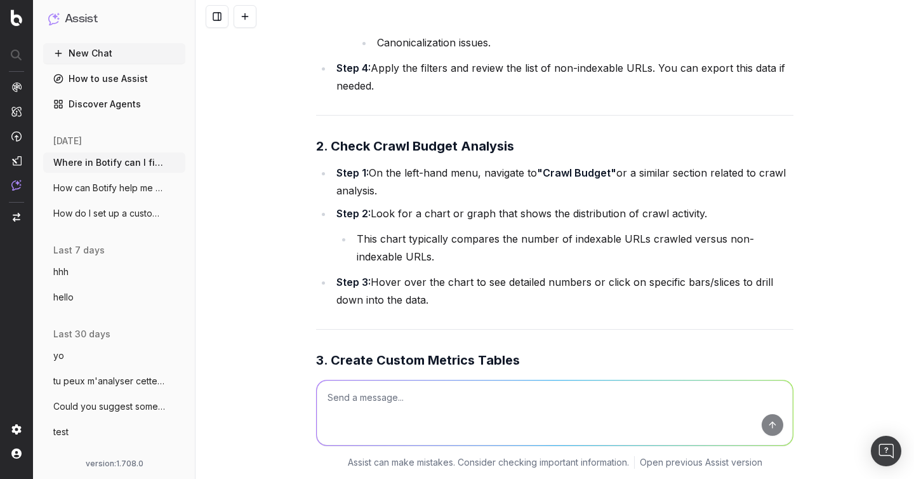
scroll to position [1716, 0]
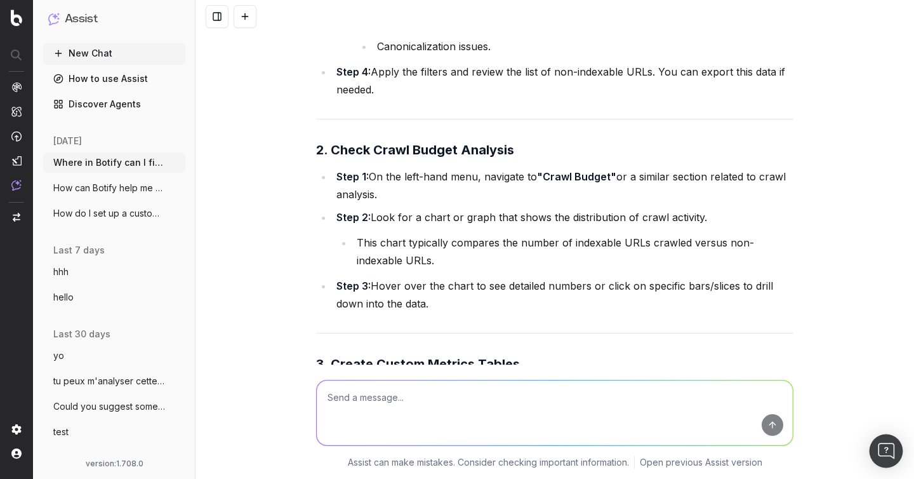
click at [891, 447] on img "Open Intercom Messenger" at bounding box center [886, 450] width 17 height 17
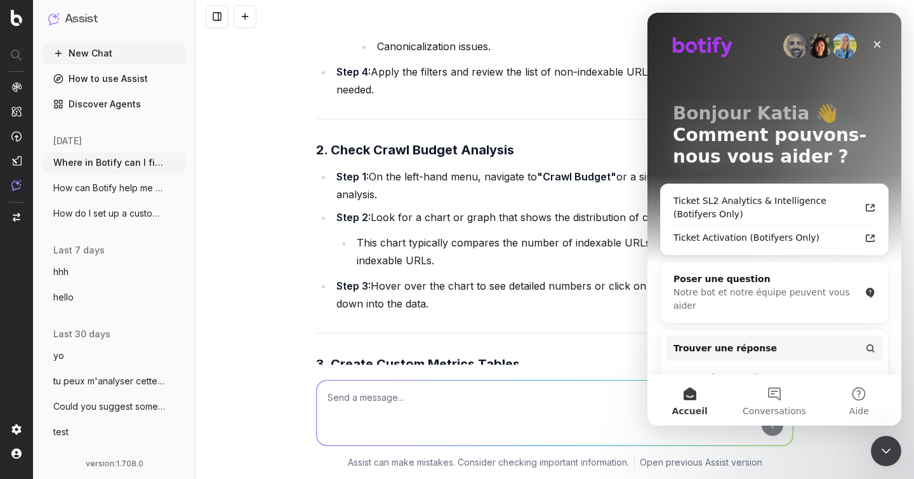
scroll to position [0, 0]
click at [861, 395] on button "Aide" at bounding box center [859, 400] width 84 height 51
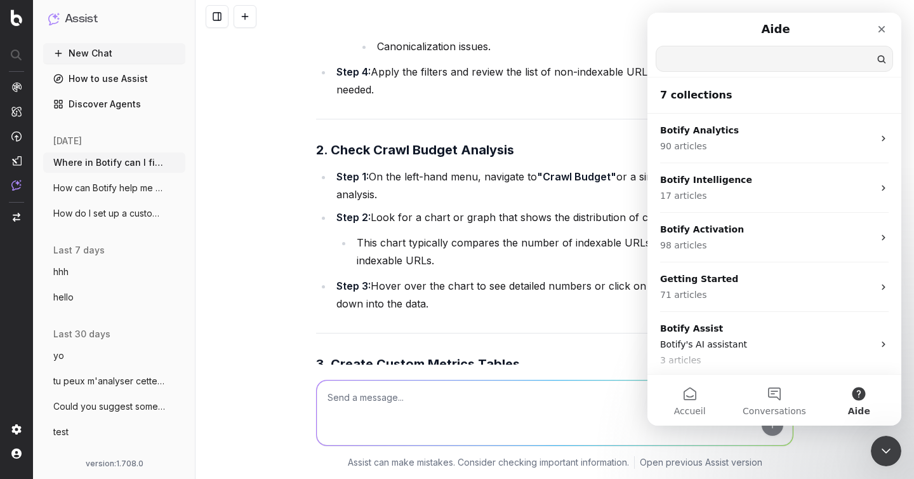
click at [750, 62] on input "Trouver une réponse" at bounding box center [774, 58] width 236 height 25
type input "w"
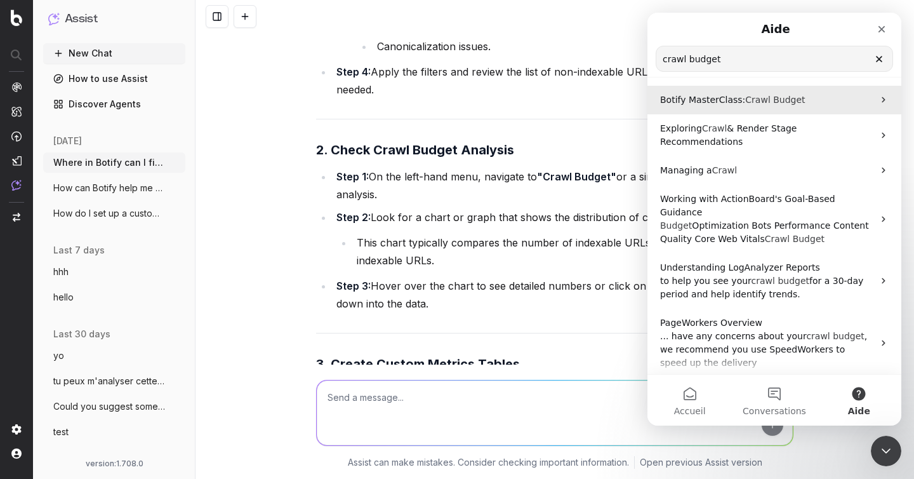
type input "crawl budget"
click at [763, 95] on span "Crawl" at bounding box center [757, 100] width 25 height 10
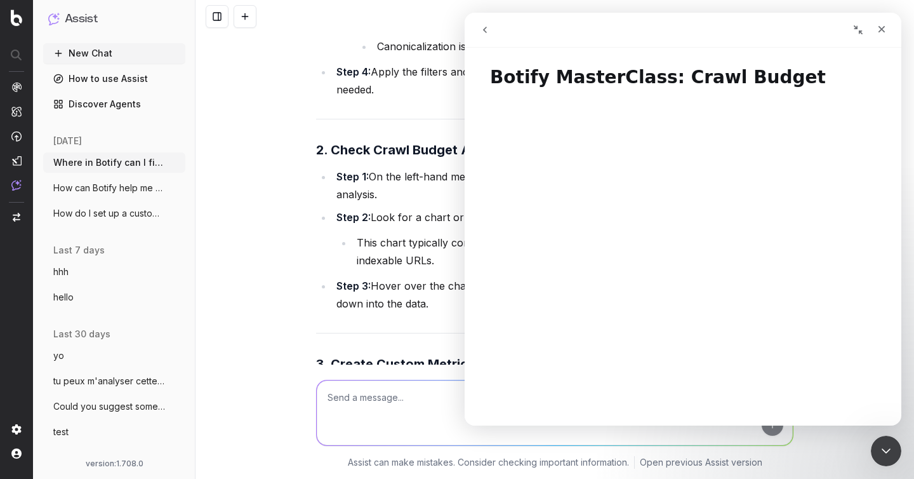
click at [484, 23] on button "go back" at bounding box center [485, 30] width 24 height 24
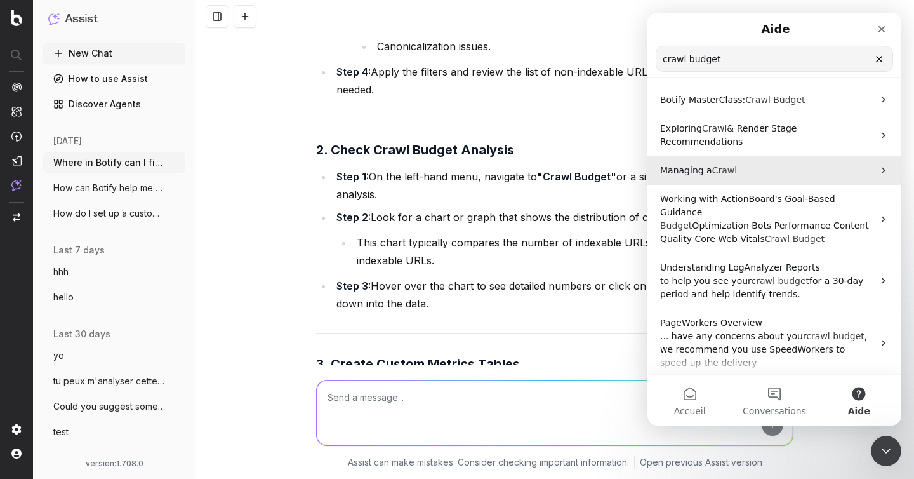
click at [768, 169] on div "Managing a Crawl" at bounding box center [774, 170] width 254 height 29
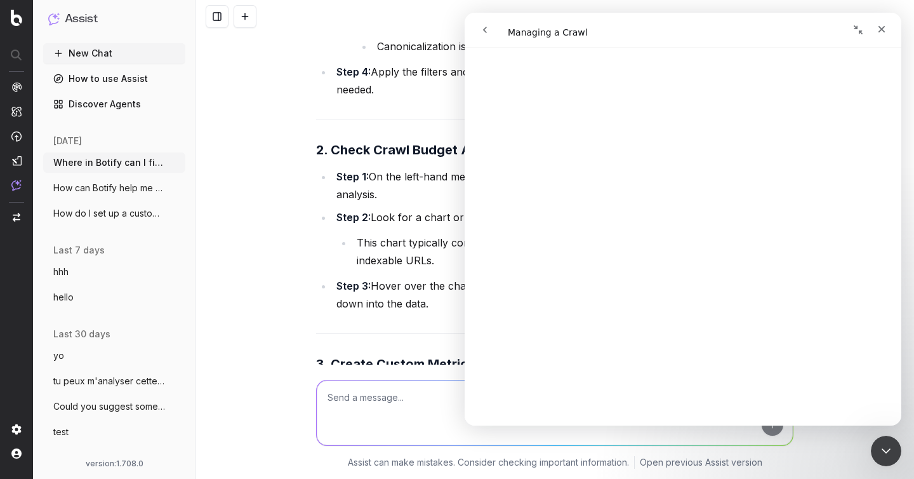
scroll to position [996, 0]
click at [879, 32] on icon "Fermer" at bounding box center [882, 29] width 10 height 10
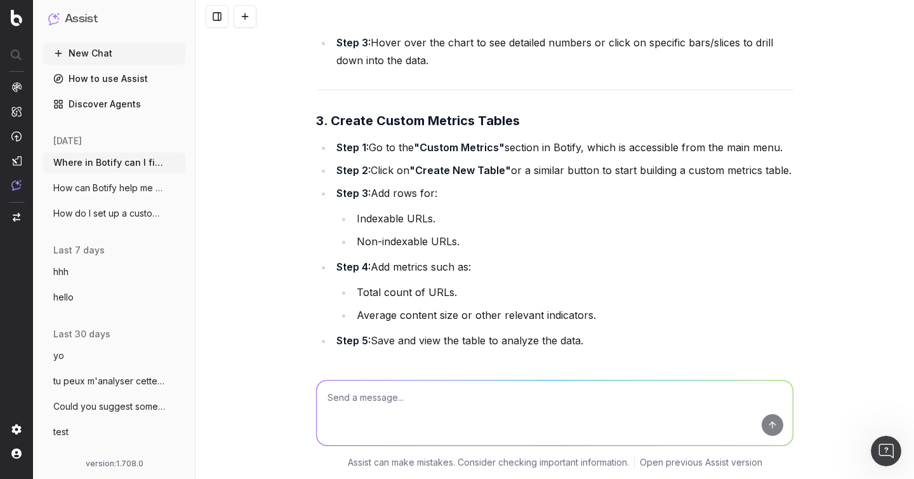
scroll to position [1961, 0]
click at [83, 187] on span "How can Botify help me set up my sitemap" at bounding box center [109, 188] width 112 height 13
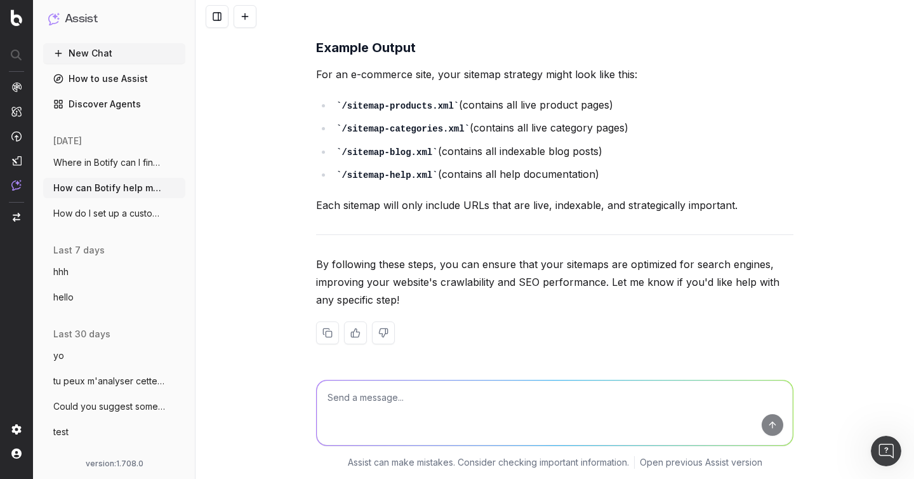
scroll to position [1626, 0]
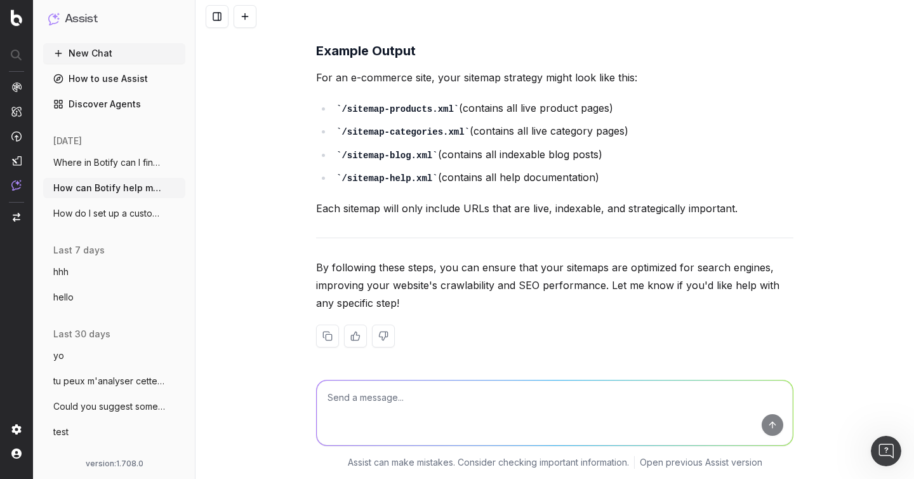
click at [144, 168] on span "Where in Botify can I find a chart on co" at bounding box center [109, 162] width 112 height 13
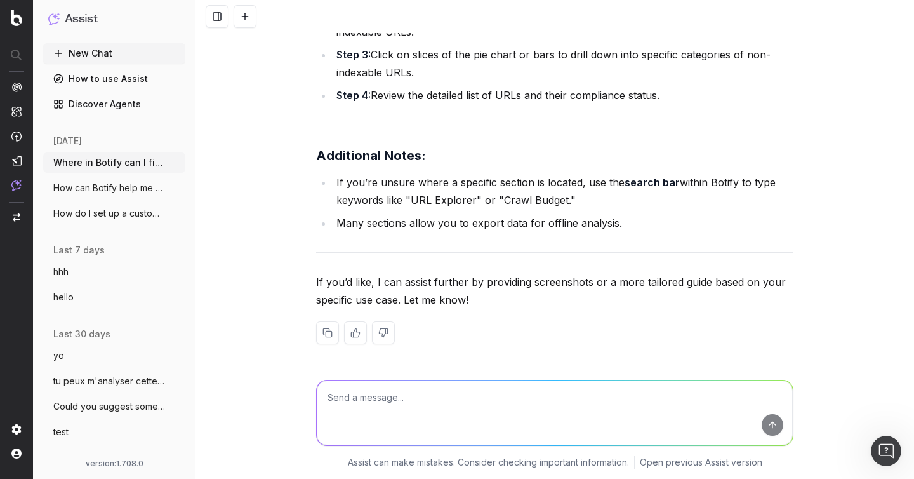
click at [125, 192] on span "How can Botify help me set up my sitemap" at bounding box center [109, 188] width 112 height 13
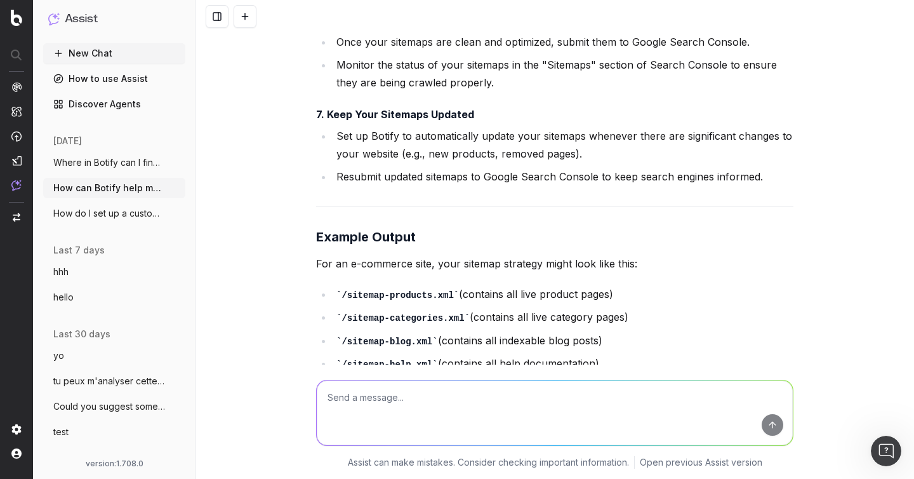
scroll to position [1439, 0]
click at [107, 167] on span "Where in Botify can I find a chart on co" at bounding box center [109, 162] width 112 height 13
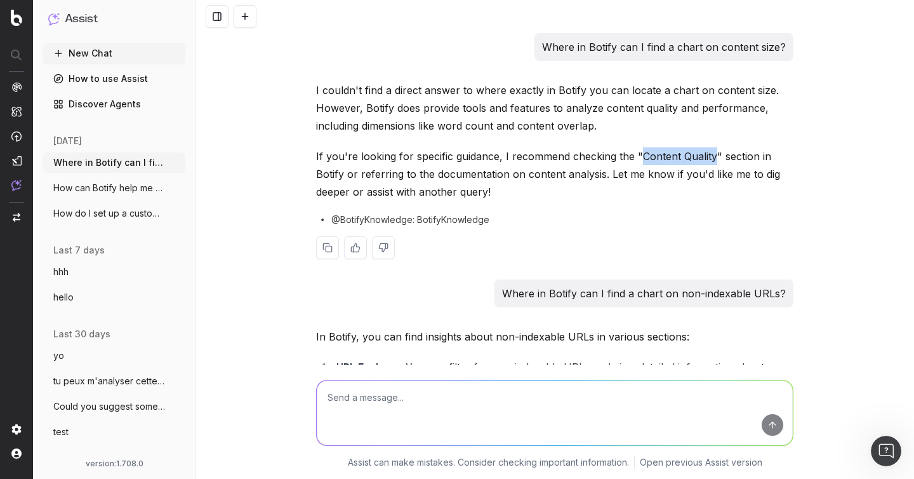
drag, startPoint x: 640, startPoint y: 157, endPoint x: 712, endPoint y: 159, distance: 71.8
click at [712, 159] on p "If you're looking for specific guidance, I recommend checking the "Content Qual…" at bounding box center [554, 173] width 477 height 53
copy p "Content Quality"
click at [485, 407] on textarea at bounding box center [555, 412] width 476 height 65
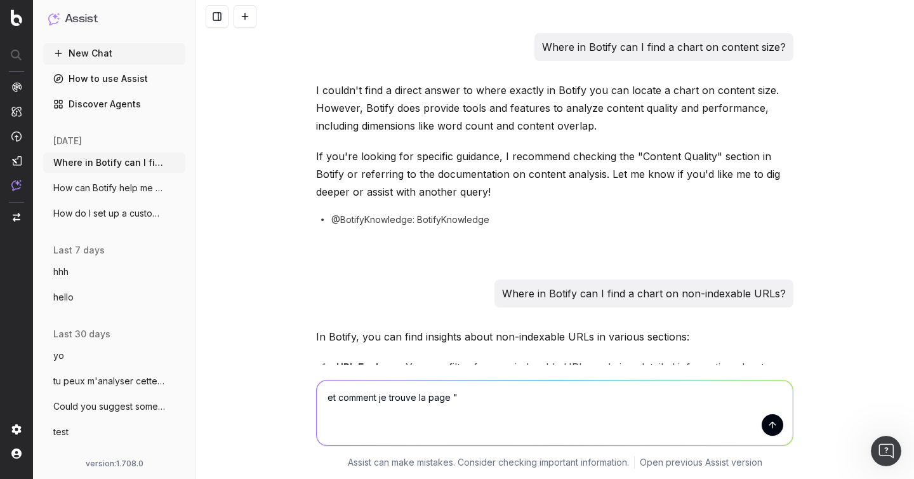
paste textarea "Content Quality"
drag, startPoint x: 450, startPoint y: 399, endPoint x: 265, endPoint y: 399, distance: 184.7
click at [265, 399] on div "et comment je trouve la page "Content Quality" et comment je trouve la page "Co…" at bounding box center [555, 421] width 719 height 114
type textarea "and where is the section "Content Quality""
type textarea "$"
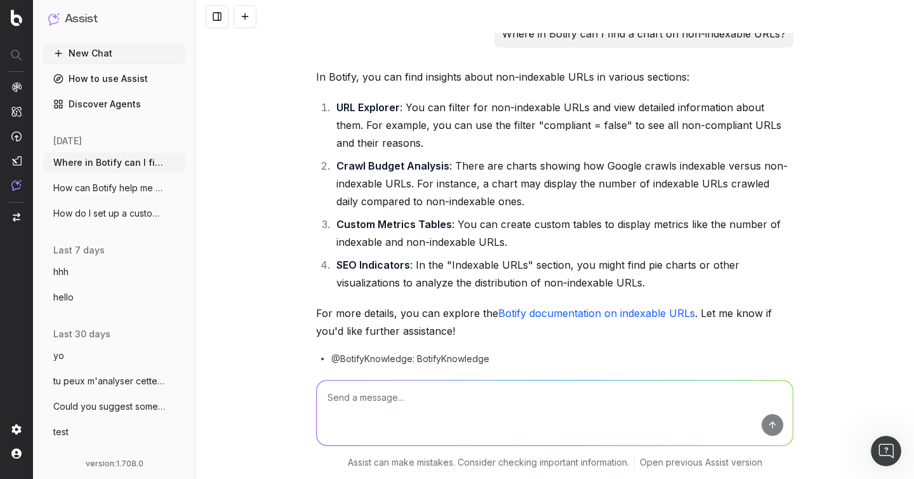
scroll to position [291, 0]
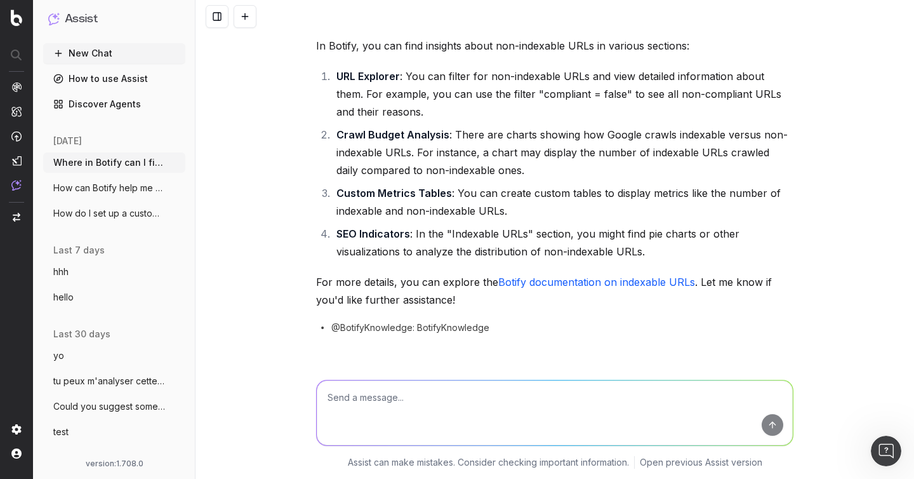
drag, startPoint x: 125, startPoint y: 187, endPoint x: 138, endPoint y: 187, distance: 12.7
click at [125, 187] on span "How can Botify help me set up my sitemap" at bounding box center [109, 188] width 112 height 13
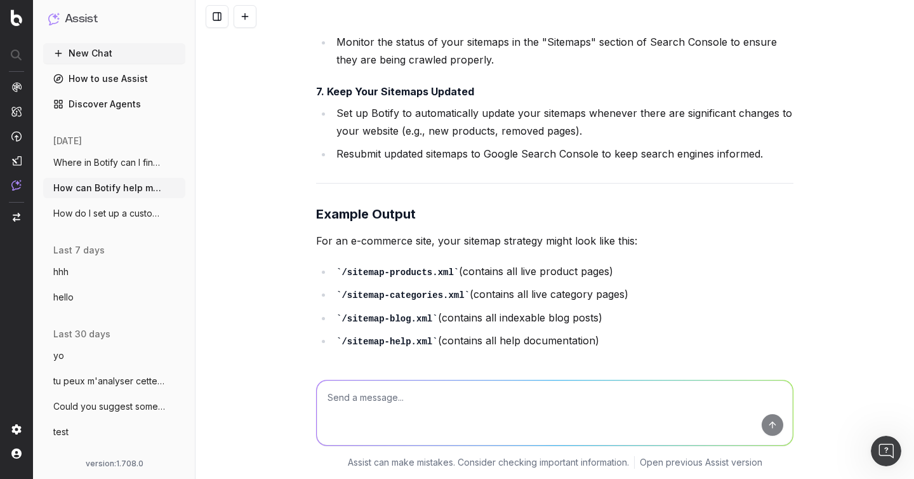
scroll to position [1626, 0]
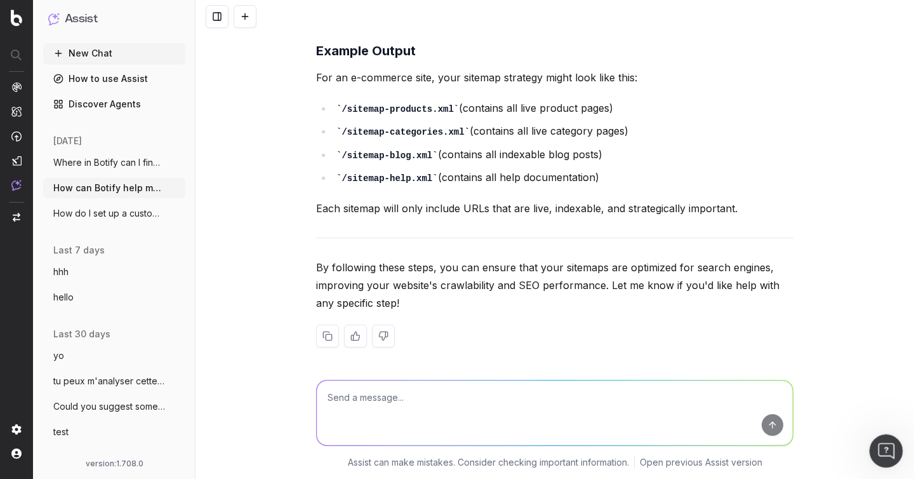
click at [889, 449] on icon "Ouvrir le Messenger Intercom" at bounding box center [884, 449] width 21 height 21
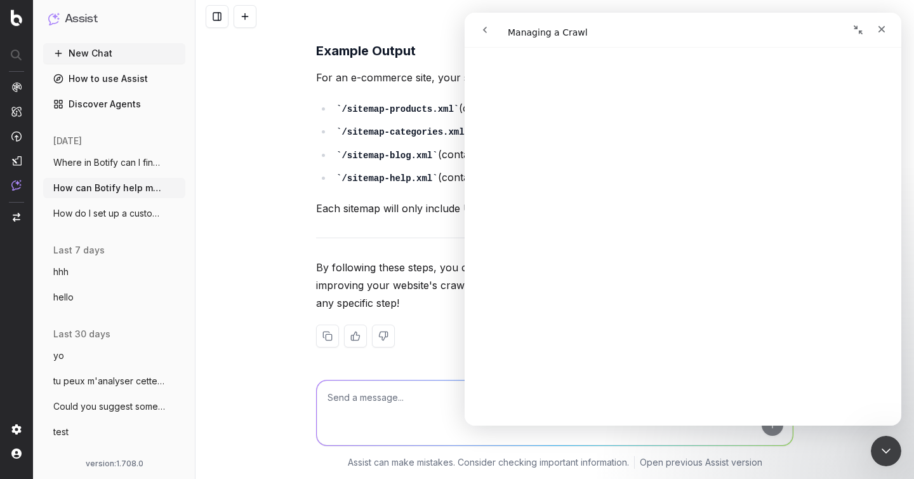
scroll to position [0, 0]
click at [482, 30] on icon "go back" at bounding box center [485, 30] width 10 height 10
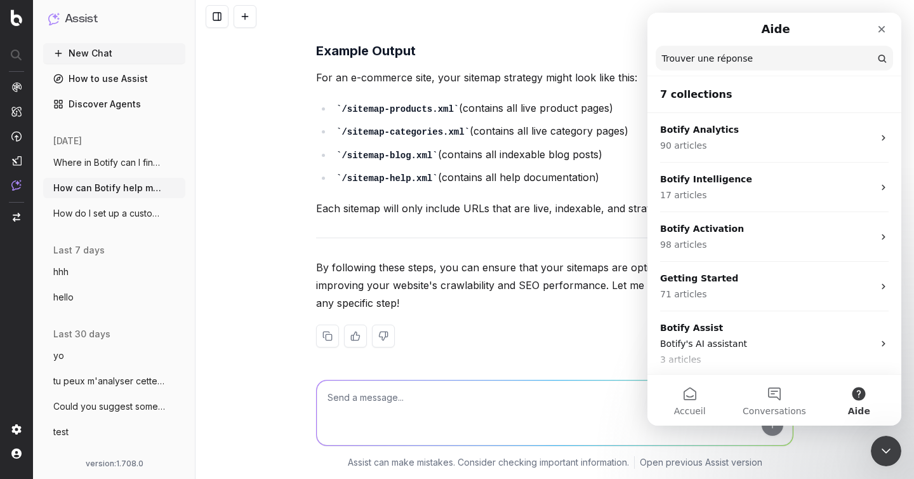
click at [750, 56] on input "Trouver une réponse" at bounding box center [774, 58] width 237 height 25
type input "sitemaps"
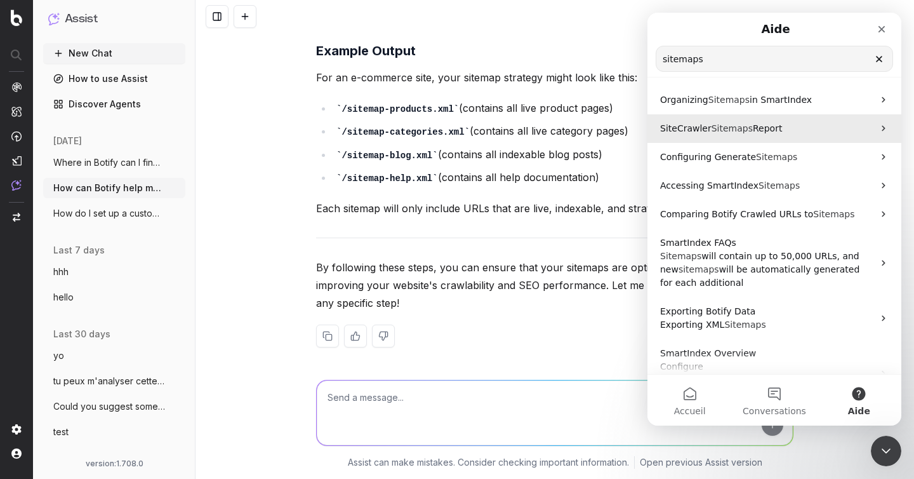
click at [783, 129] on p "SiteCrawler Sitemaps Report" at bounding box center [766, 128] width 213 height 13
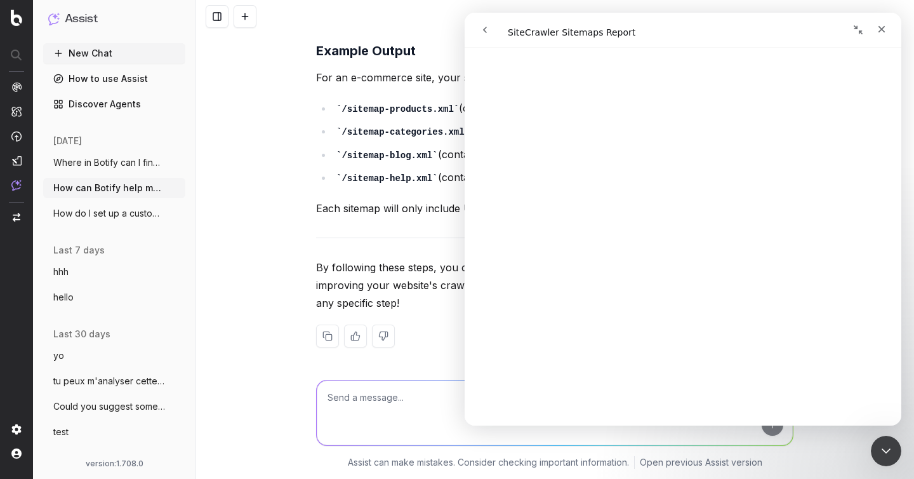
scroll to position [140, 0]
click at [884, 25] on icon "Fermer" at bounding box center [882, 29] width 10 height 10
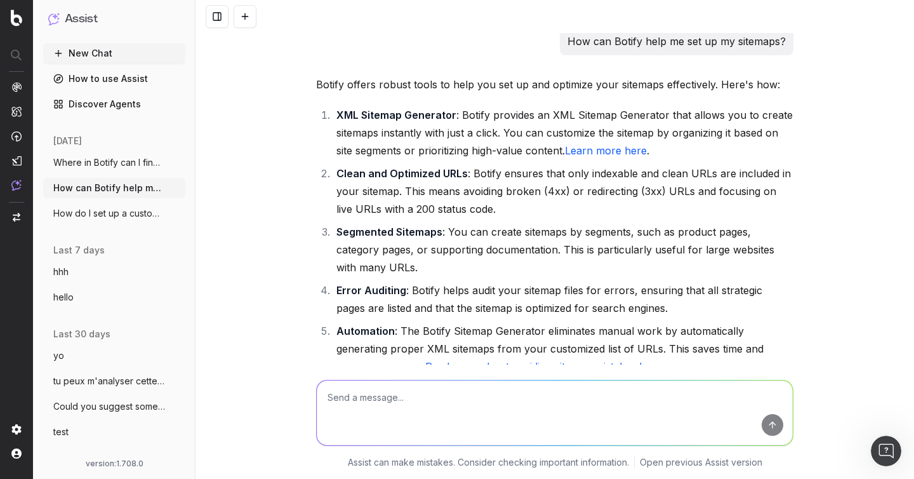
scroll to position [1, 0]
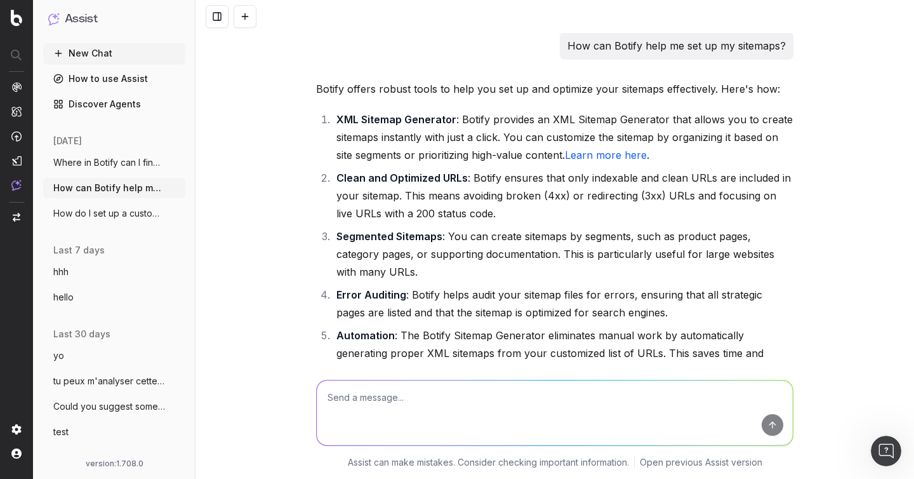
click at [595, 157] on link "Learn more here" at bounding box center [606, 155] width 82 height 13
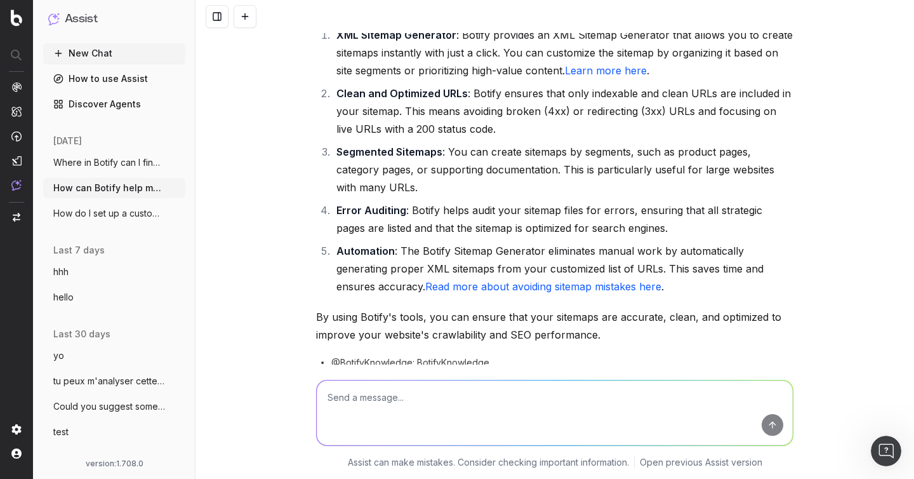
scroll to position [88, 0]
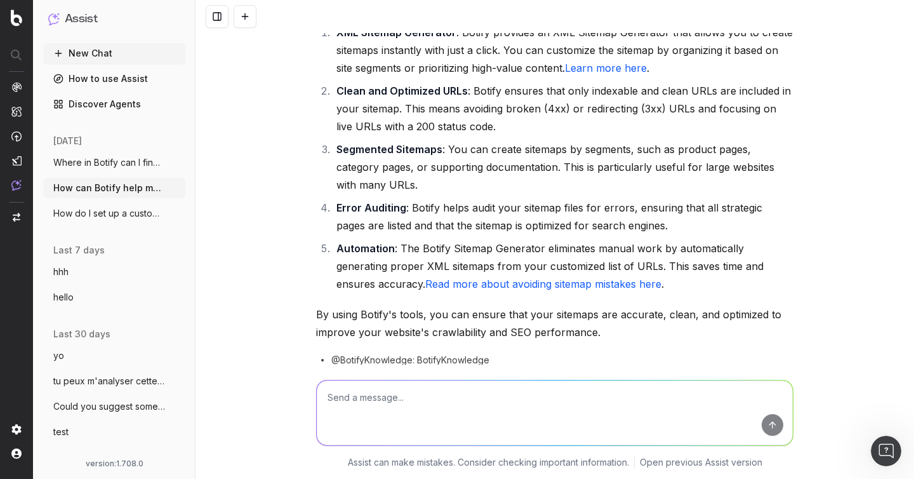
click at [434, 435] on textarea at bounding box center [555, 412] width 476 height 65
paste textarea "Sitemaps section will be included in the SiteCrawler reports"
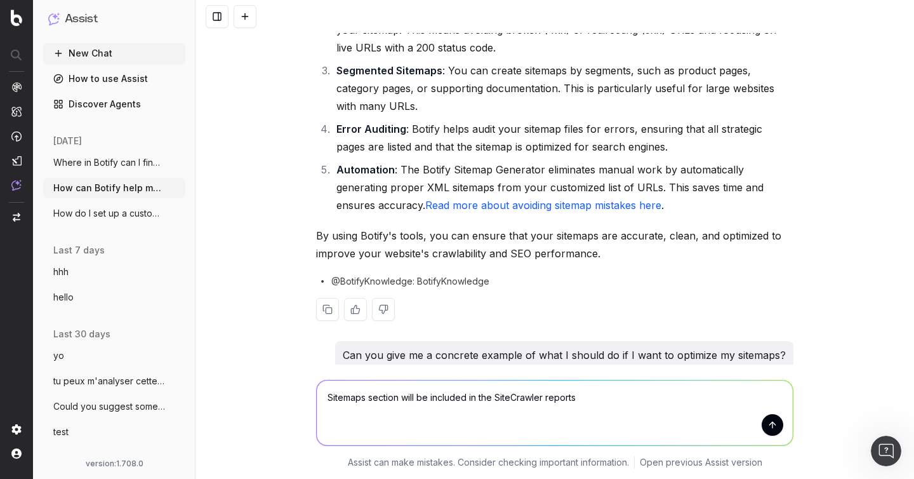
scroll to position [173, 0]
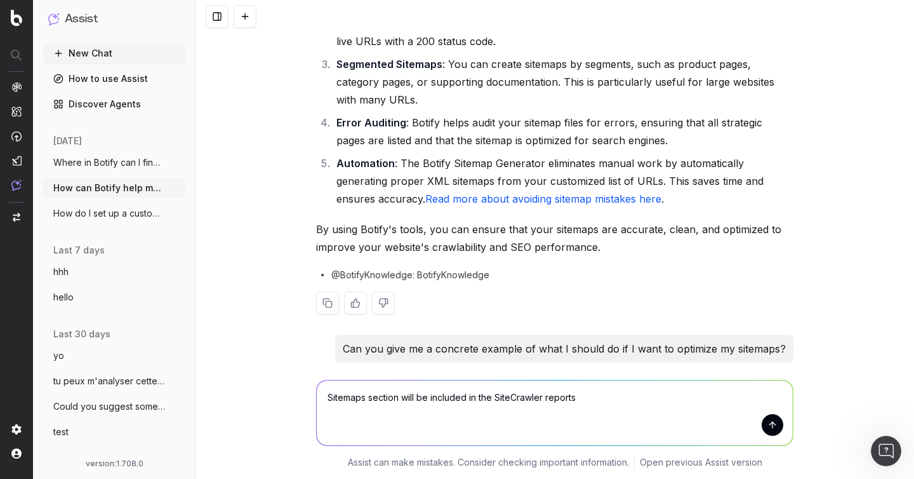
type textarea "Sitemaps section will be included in the SiteCrawler reports"
click at [581, 202] on link "Read more about avoiding sitemap mistakes here" at bounding box center [543, 198] width 236 height 13
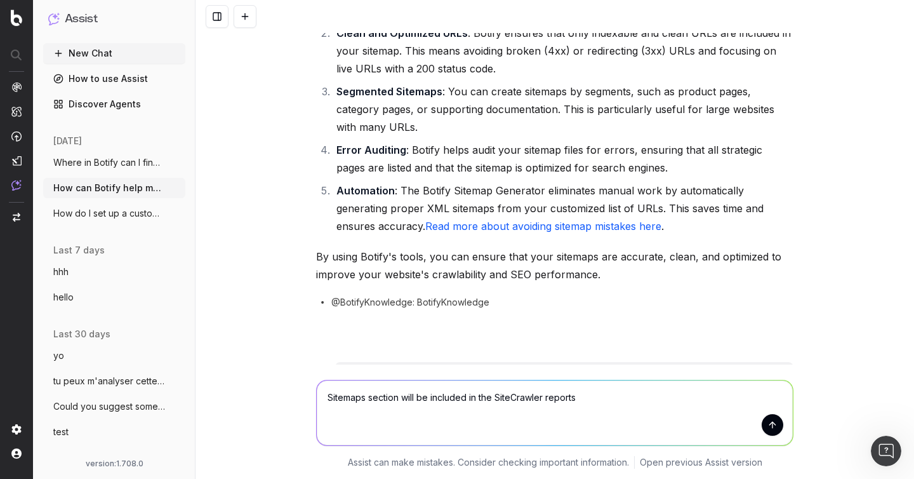
scroll to position [0, 0]
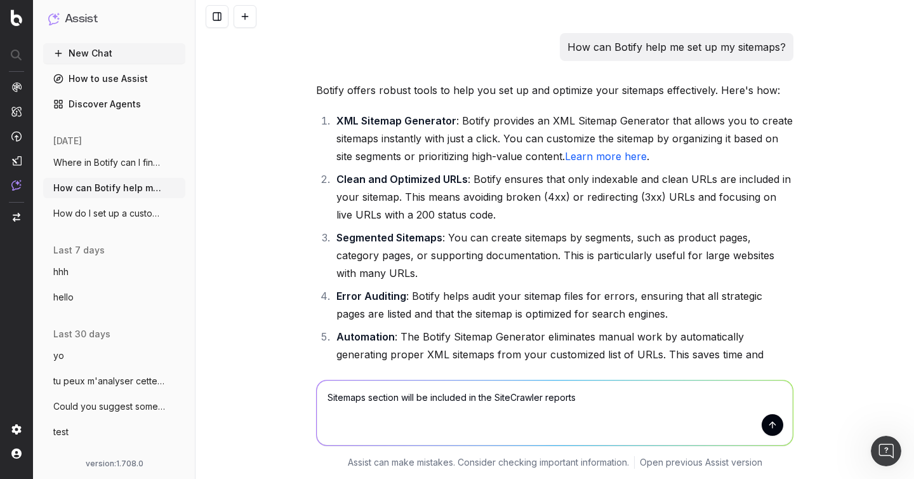
click at [623, 161] on link "Learn more here" at bounding box center [606, 156] width 82 height 13
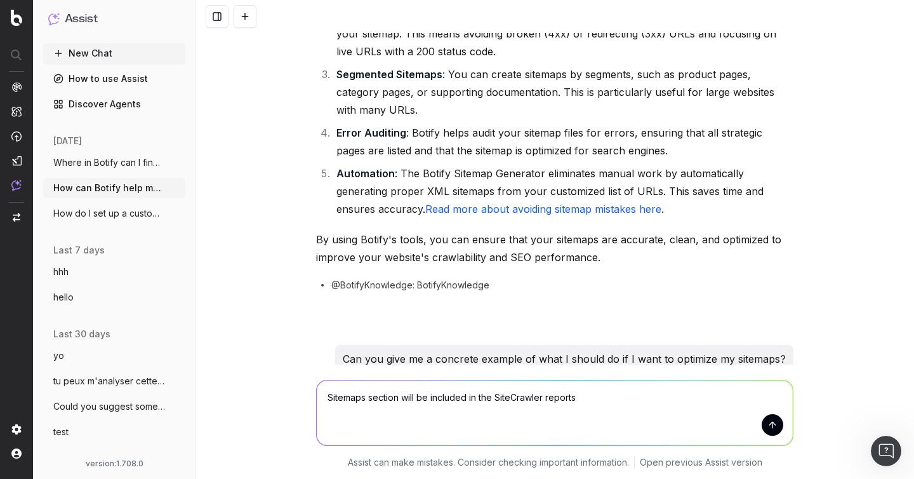
scroll to position [629, 0]
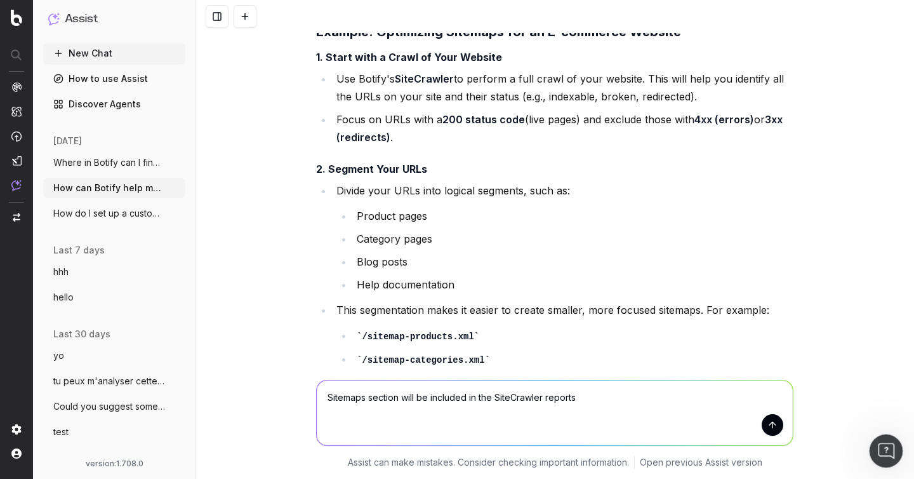
click at [885, 453] on icon "Ouvrir le Messenger Intercom" at bounding box center [884, 449] width 21 height 21
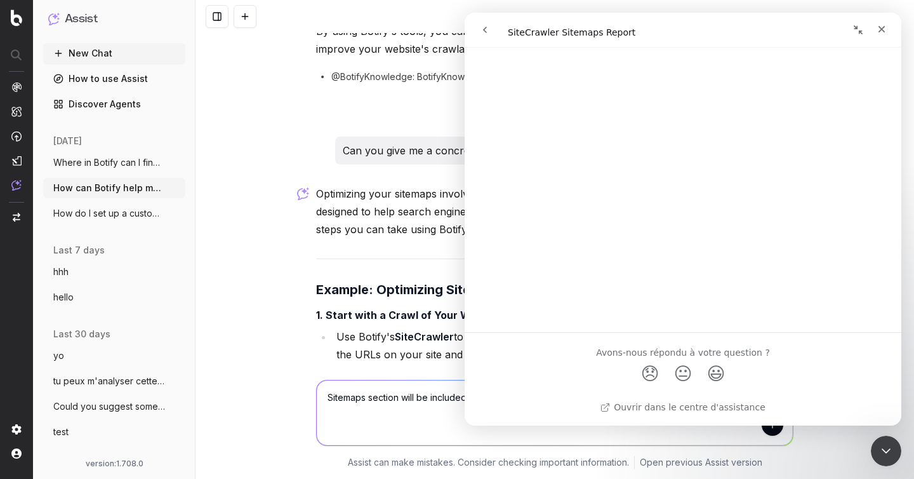
scroll to position [0, 0]
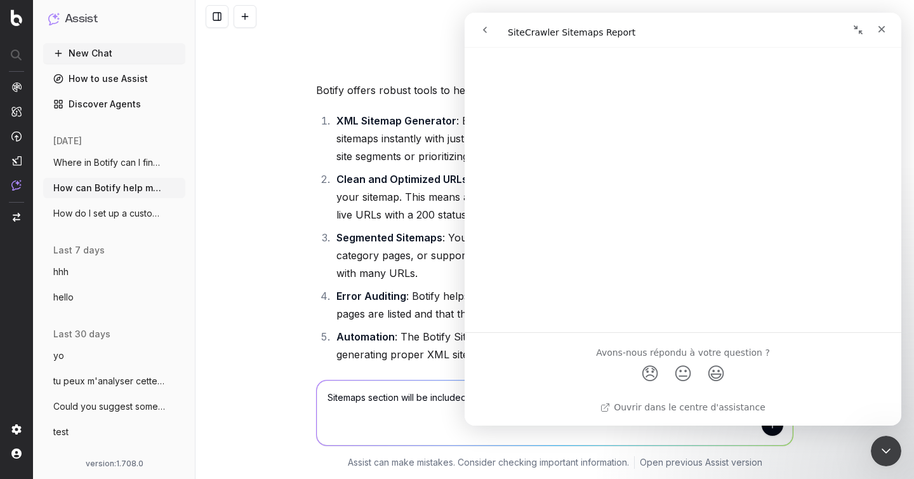
click at [489, 34] on icon "go back" at bounding box center [485, 30] width 10 height 10
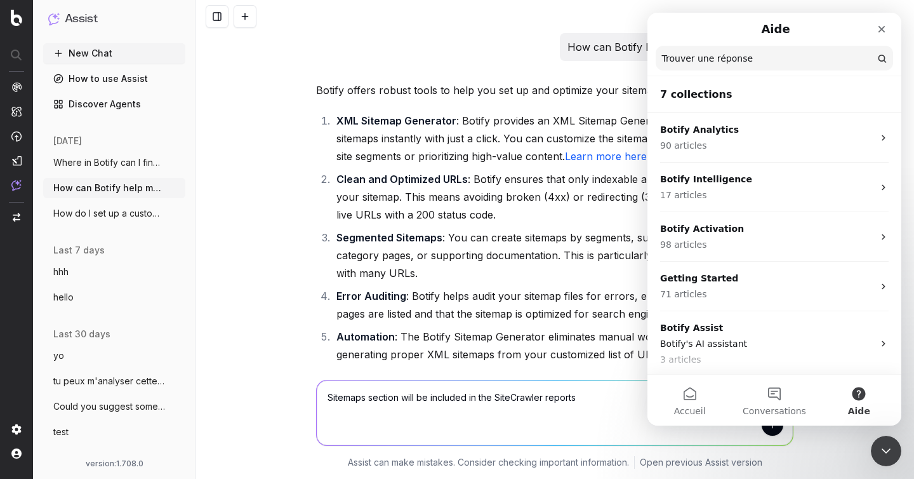
click at [722, 59] on input "Trouver une réponse" at bounding box center [774, 58] width 237 height 25
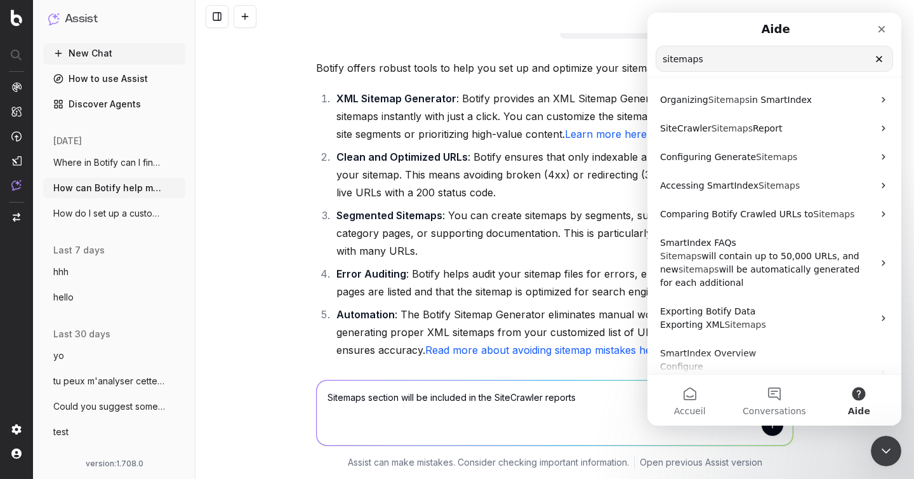
scroll to position [11, 0]
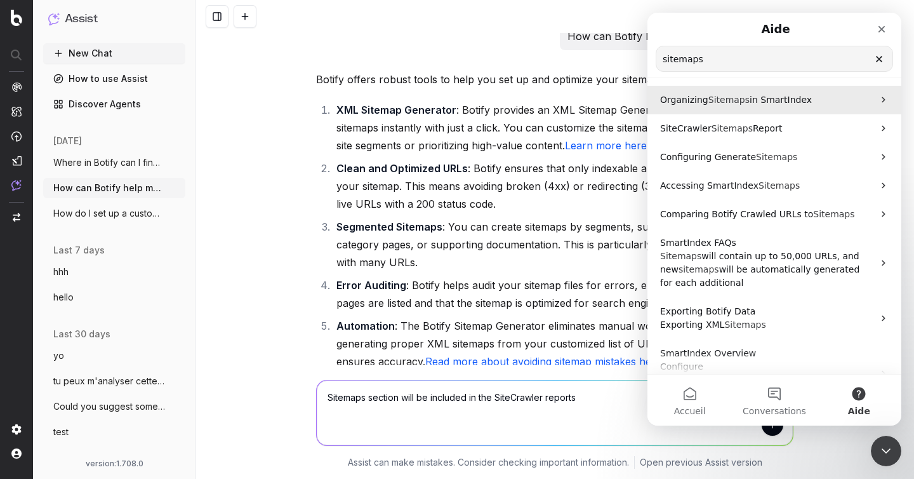
type input "sitemaps"
click at [752, 107] on div "Organizing Sitemaps in SmartIndex" at bounding box center [774, 100] width 254 height 29
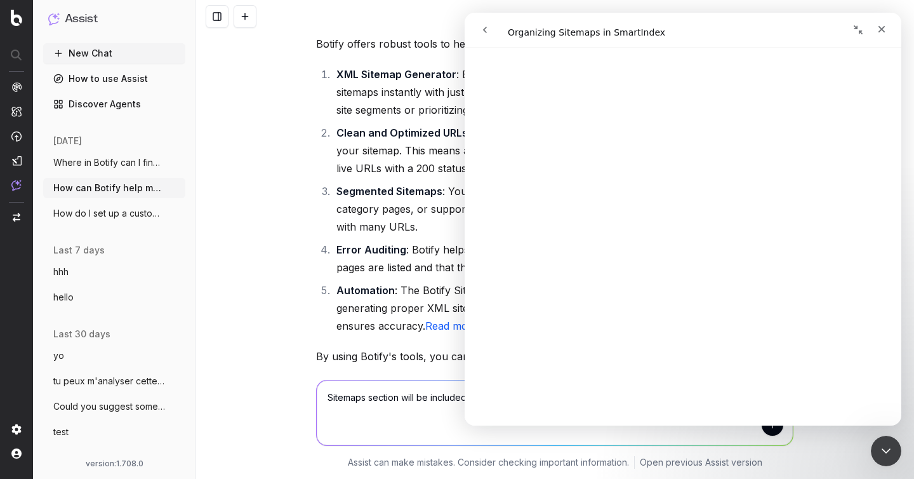
scroll to position [45, 0]
click at [884, 31] on icon "Fermer" at bounding box center [881, 29] width 7 height 7
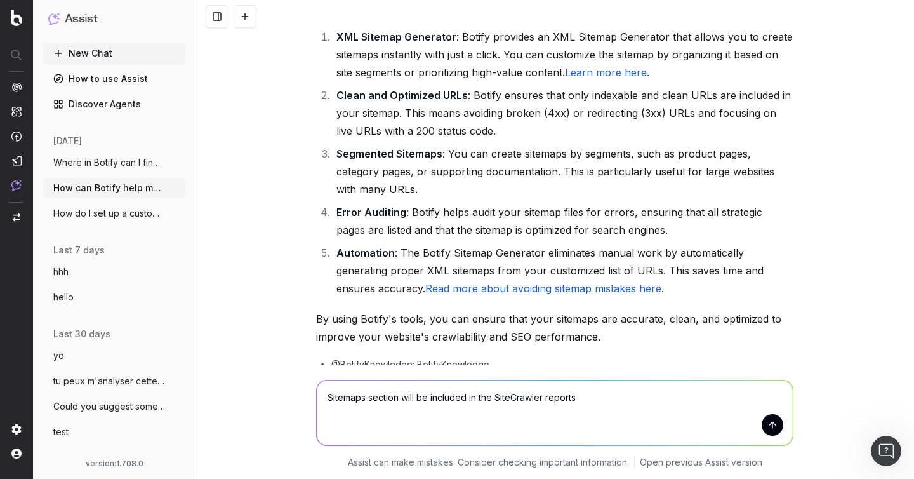
scroll to position [0, 0]
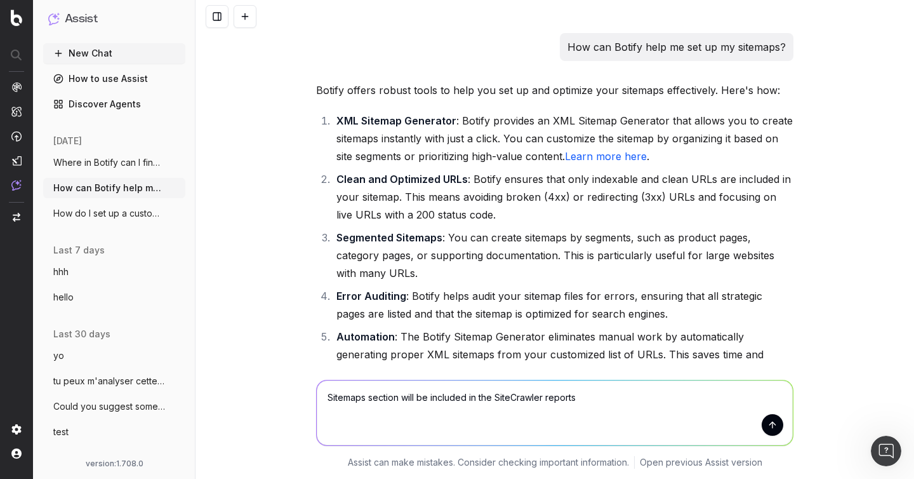
click at [317, 93] on p "Botify offers robust tools to help you set up and optimize your sitemaps effect…" at bounding box center [554, 90] width 477 height 18
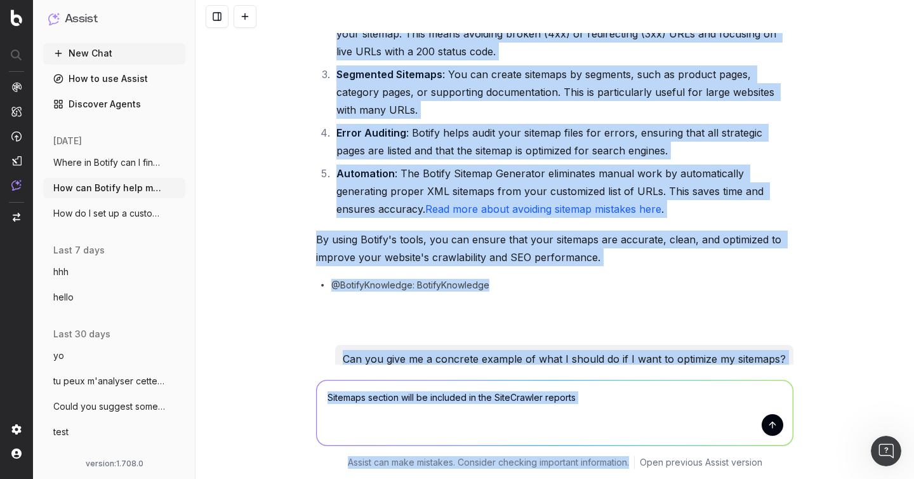
scroll to position [165, 0]
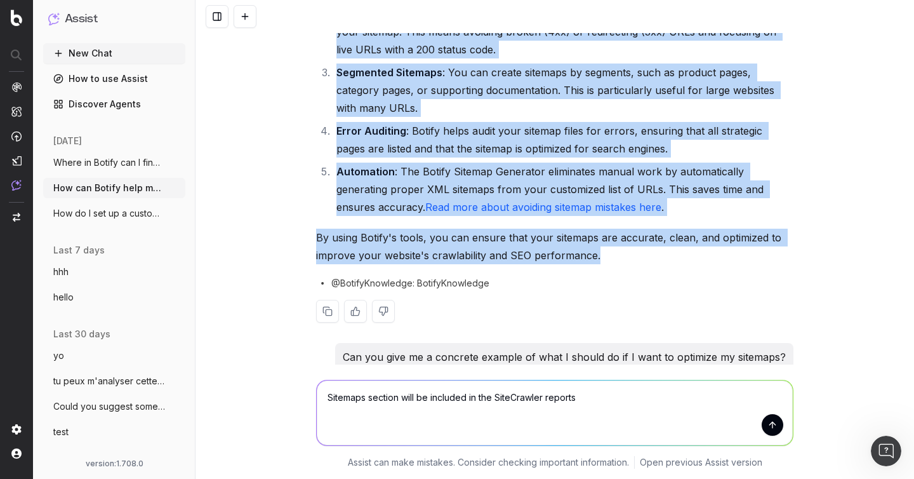
drag, startPoint x: 336, startPoint y: 119, endPoint x: 648, endPoint y: 249, distance: 338.3
click at [648, 249] on div "Botify offers robust tools to help you set up and optimize your sitemaps effect…" at bounding box center [554, 129] width 477 height 427
copy div "XML Sitemap Generator : Botify provides an XML Sitemap Generator that allows yo…"
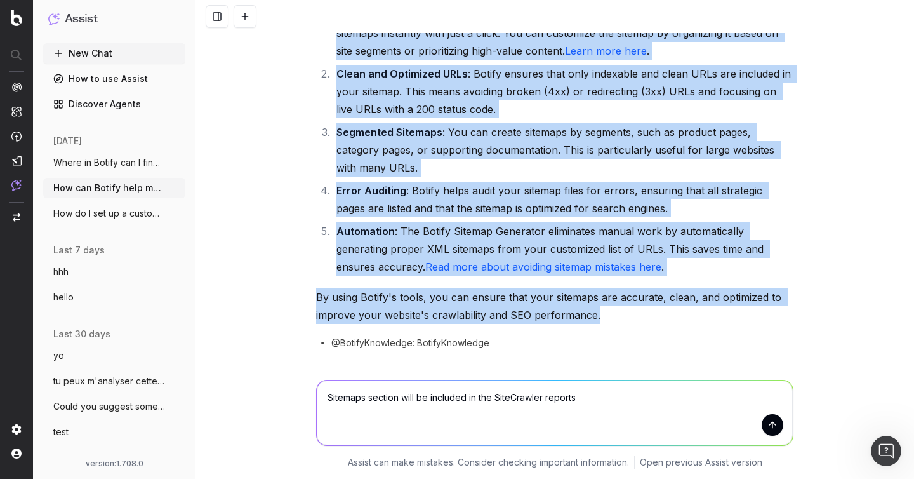
scroll to position [98, 0]
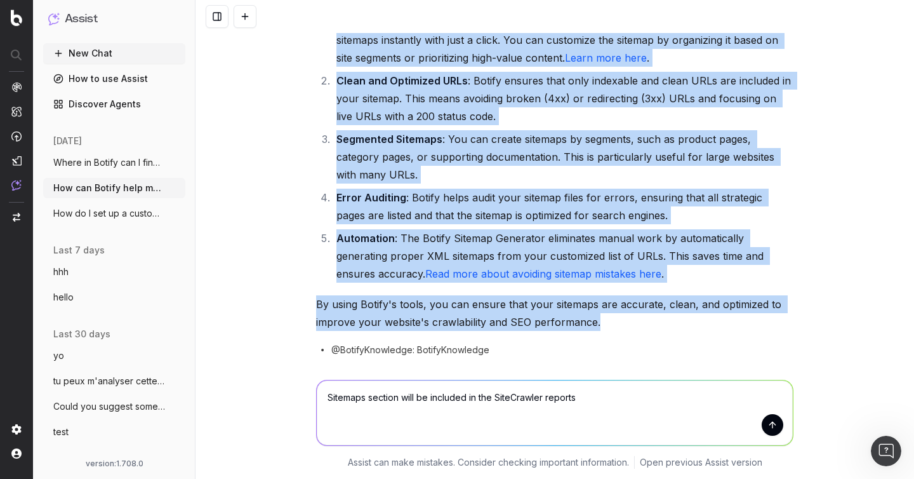
click at [370, 239] on strong "Automation" at bounding box center [365, 238] width 58 height 13
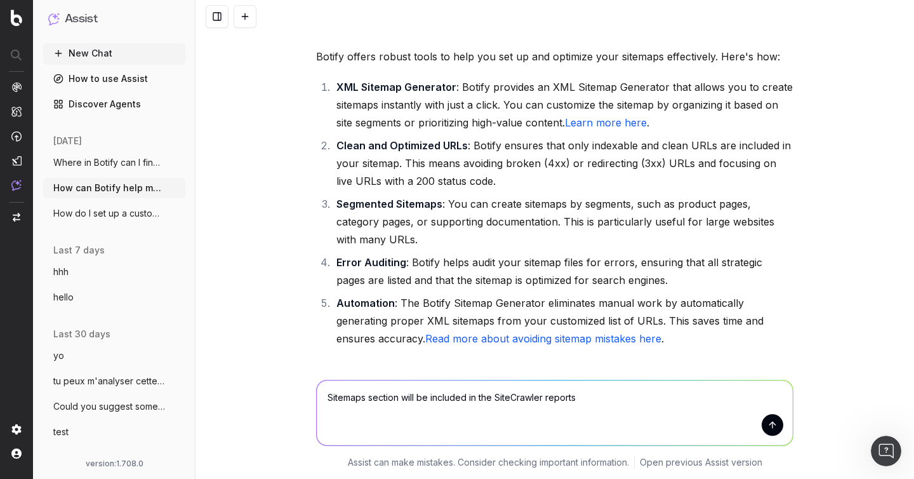
scroll to position [30, 0]
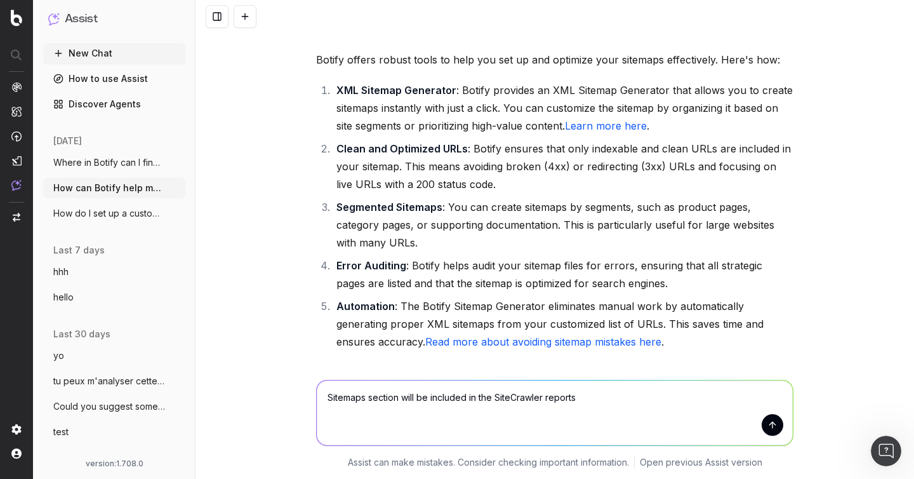
click at [617, 124] on link "Learn more here" at bounding box center [606, 125] width 82 height 13
